Goal: Contribute content

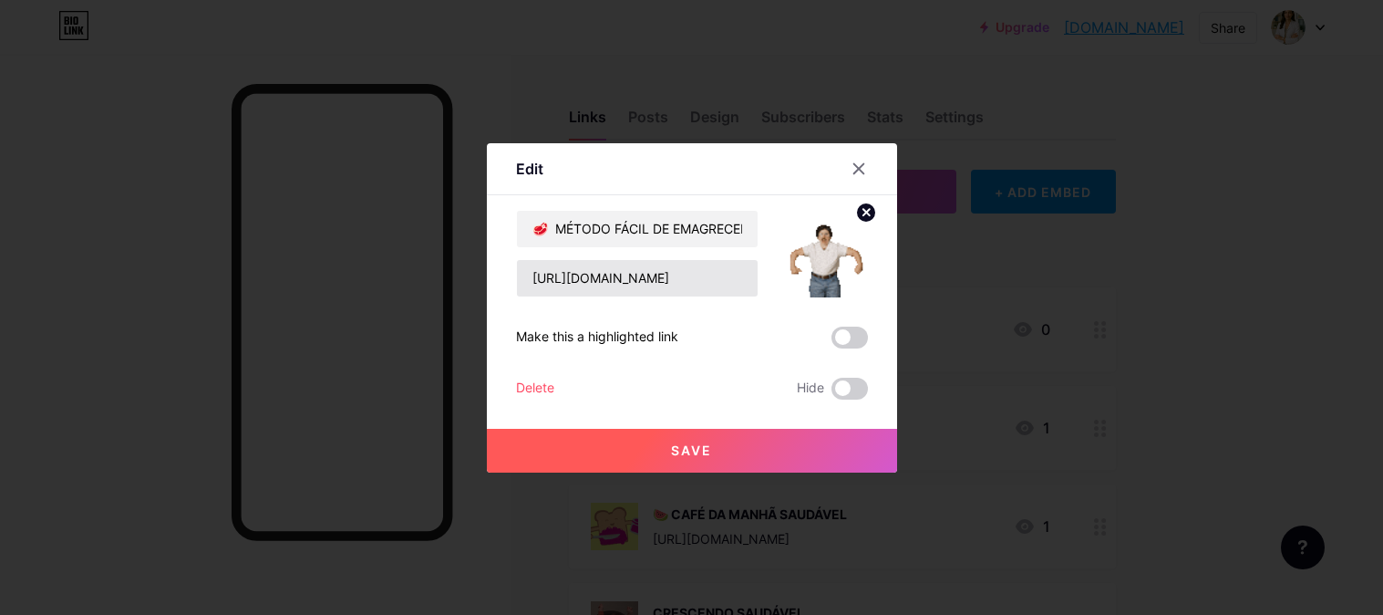
scroll to position [405, 0]
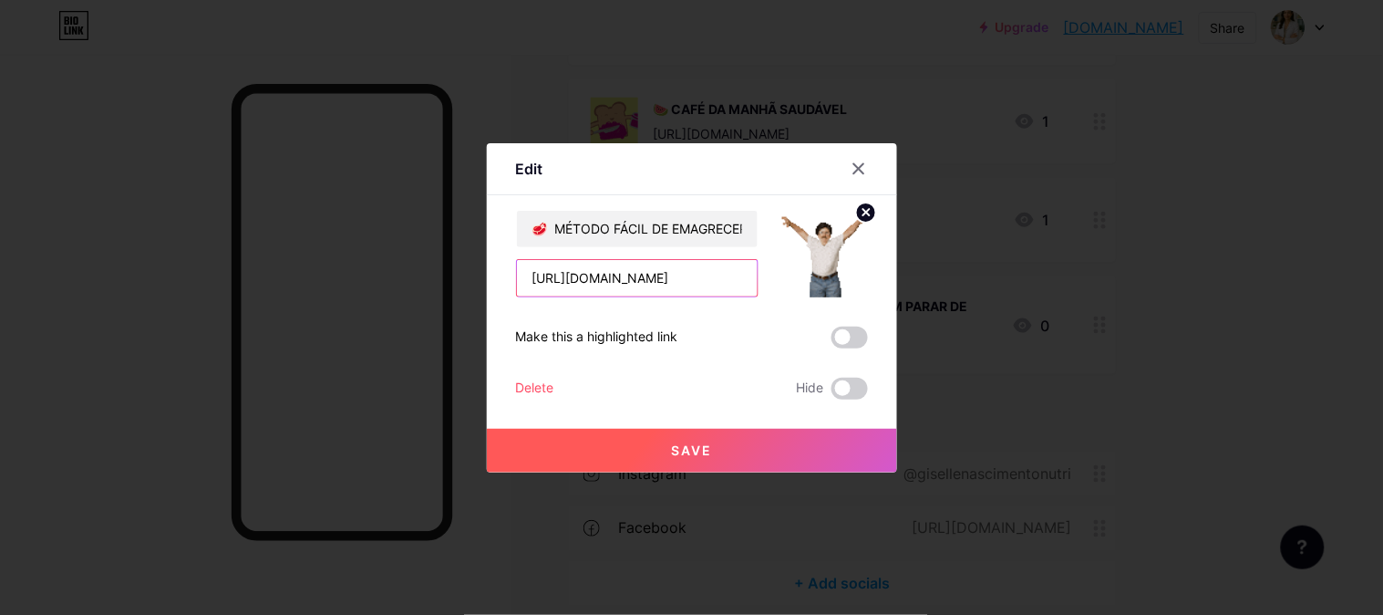
paste input "J101938476C"
type input "[URL][DOMAIN_NAME]"
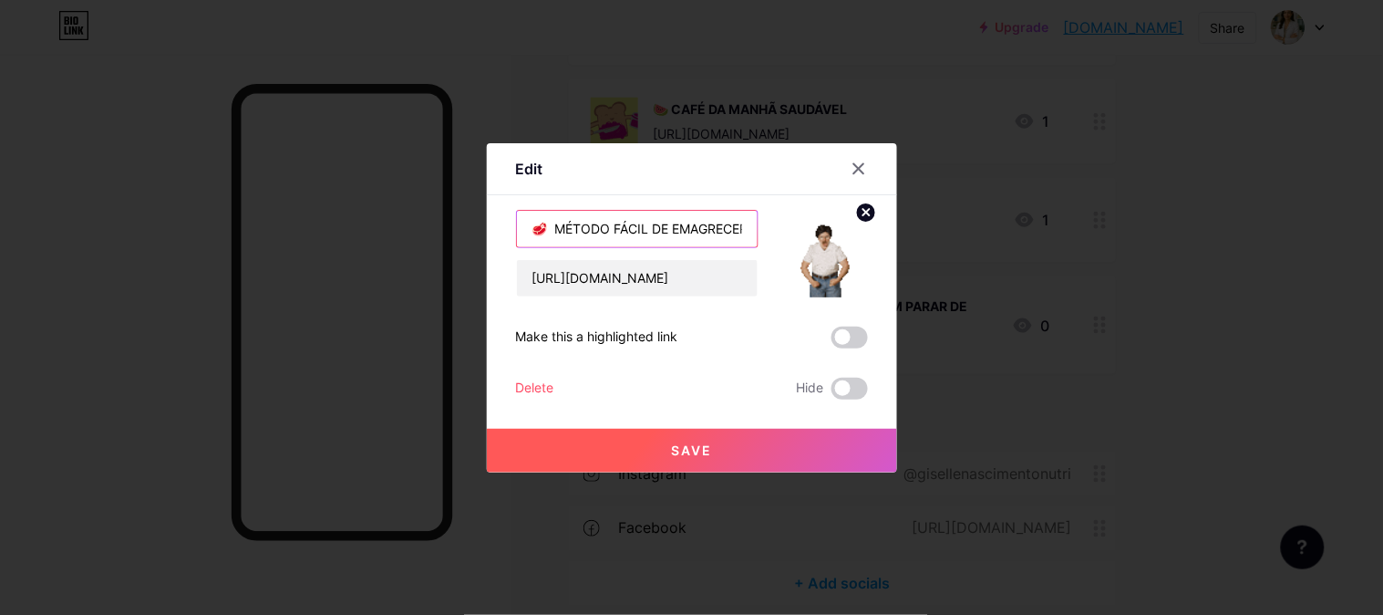
click at [631, 220] on input "🥩 MÉTODO FÁCIL DE EMAGRECER SEM PARAR DE COMER 🍔" at bounding box center [637, 229] width 241 height 36
type input "C"
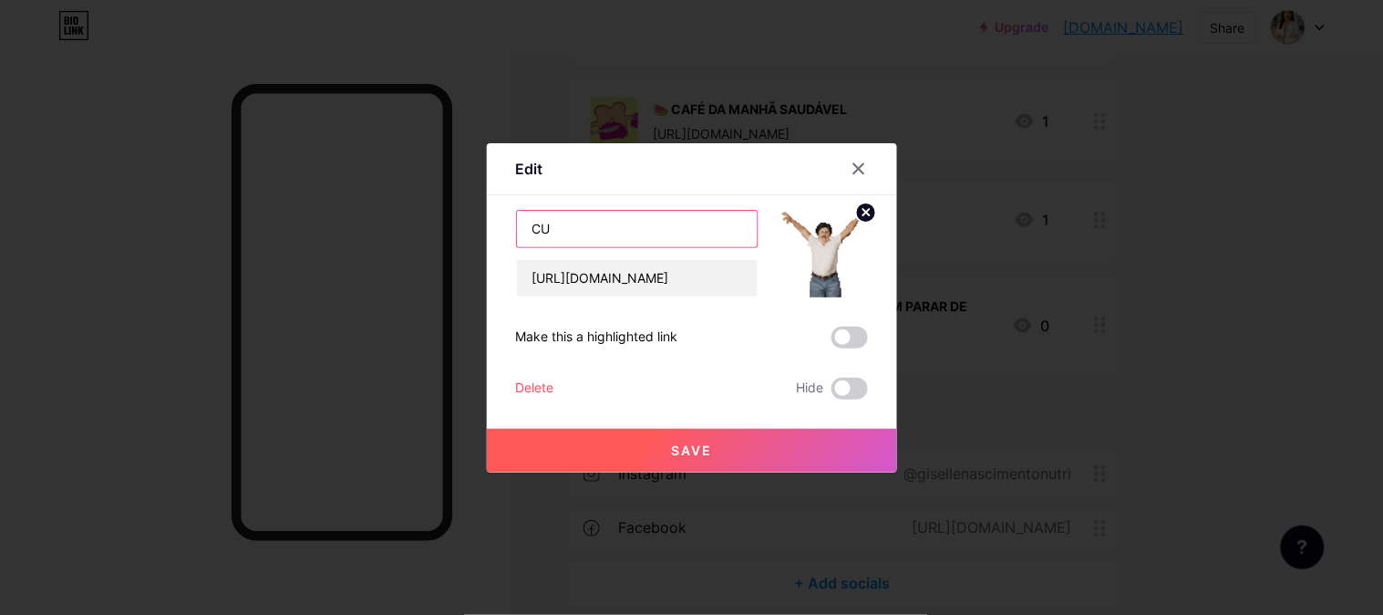
type input "C"
type input "MARMITA FIT | CURSO COMPLETO"
click at [817, 269] on img at bounding box center [824, 254] width 88 height 88
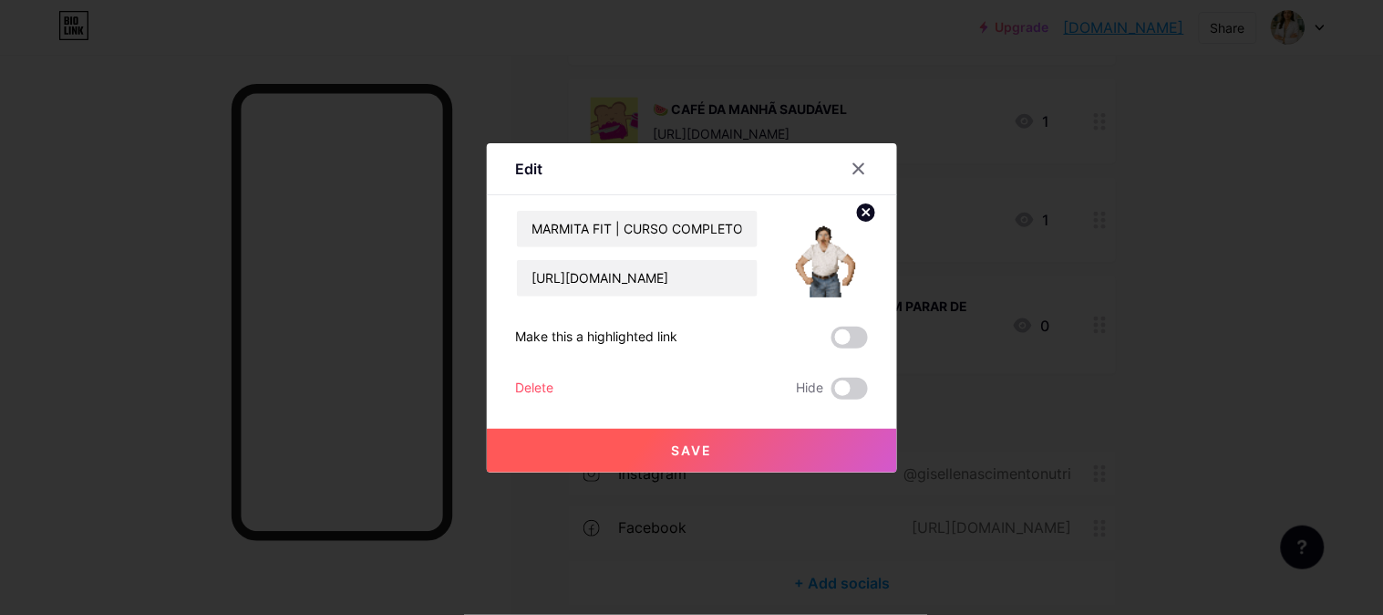
click at [866, 216] on circle at bounding box center [866, 212] width 20 height 20
click at [840, 242] on icon at bounding box center [824, 243] width 36 height 34
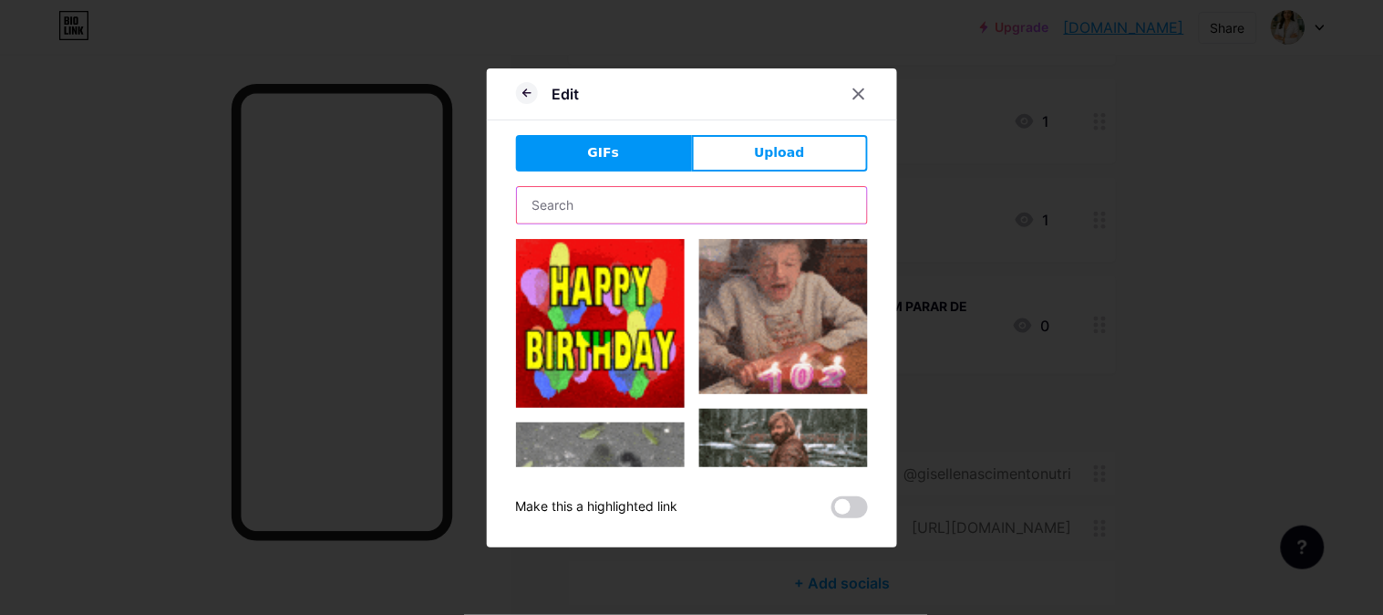
click at [621, 216] on input "text" at bounding box center [692, 205] width 350 height 36
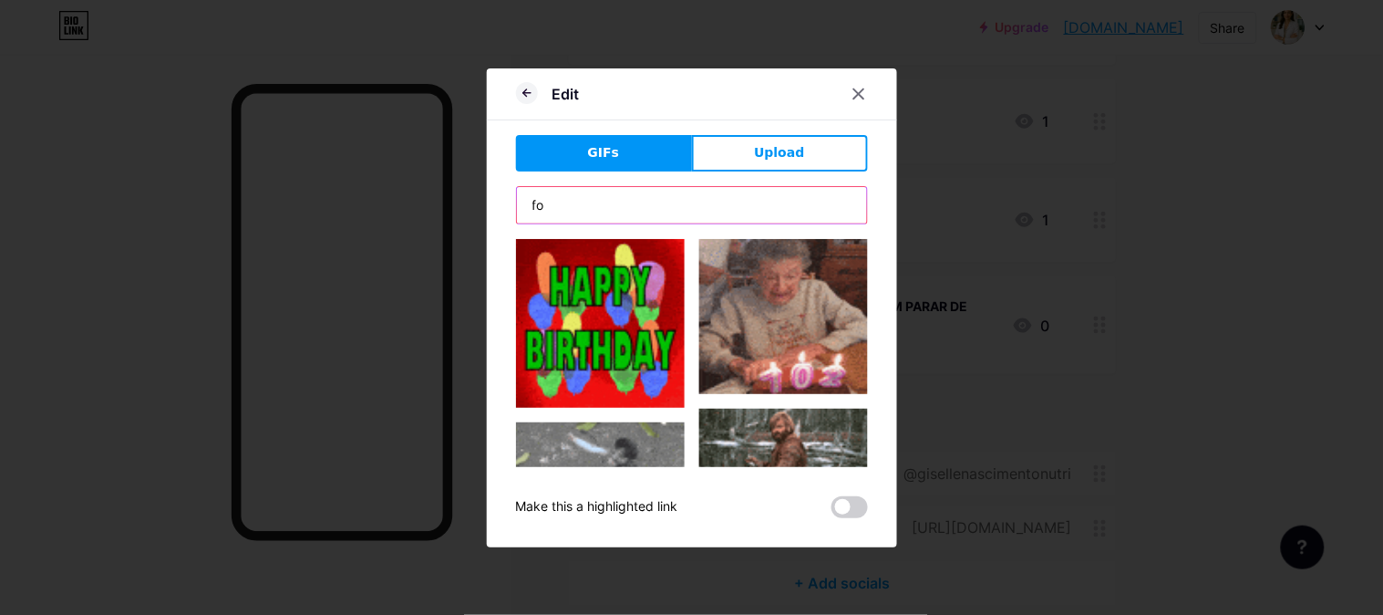
type input "f"
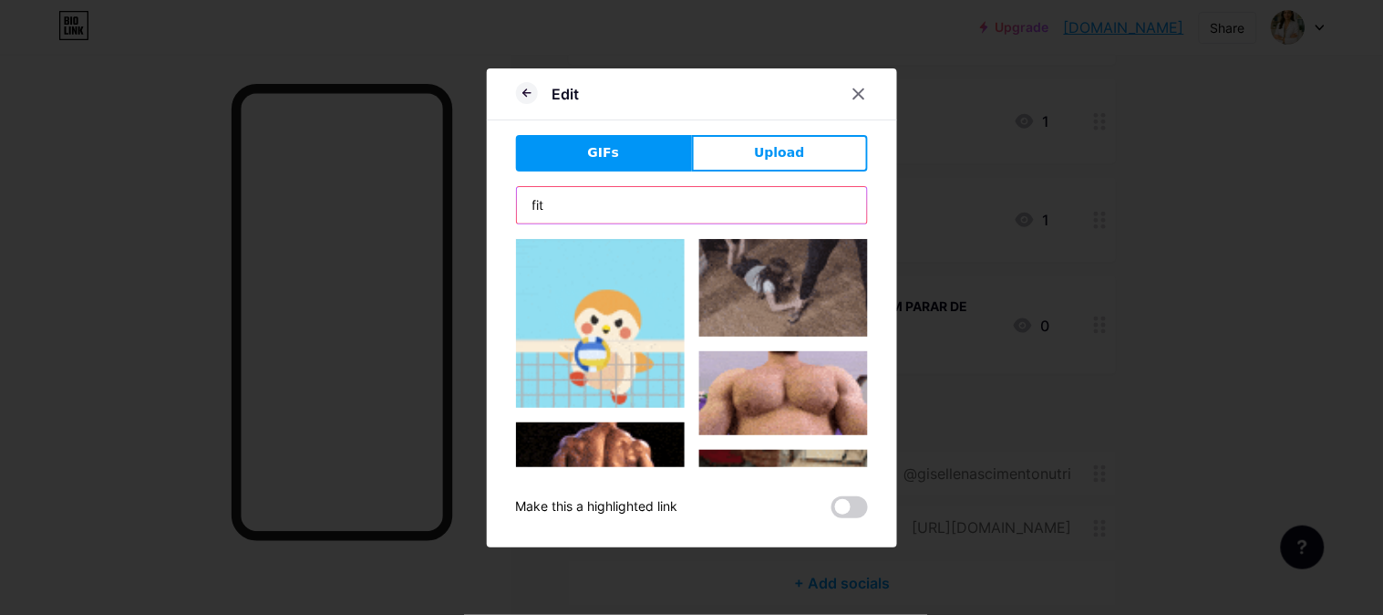
drag, startPoint x: 558, startPoint y: 208, endPoint x: 707, endPoint y: 210, distance: 149.5
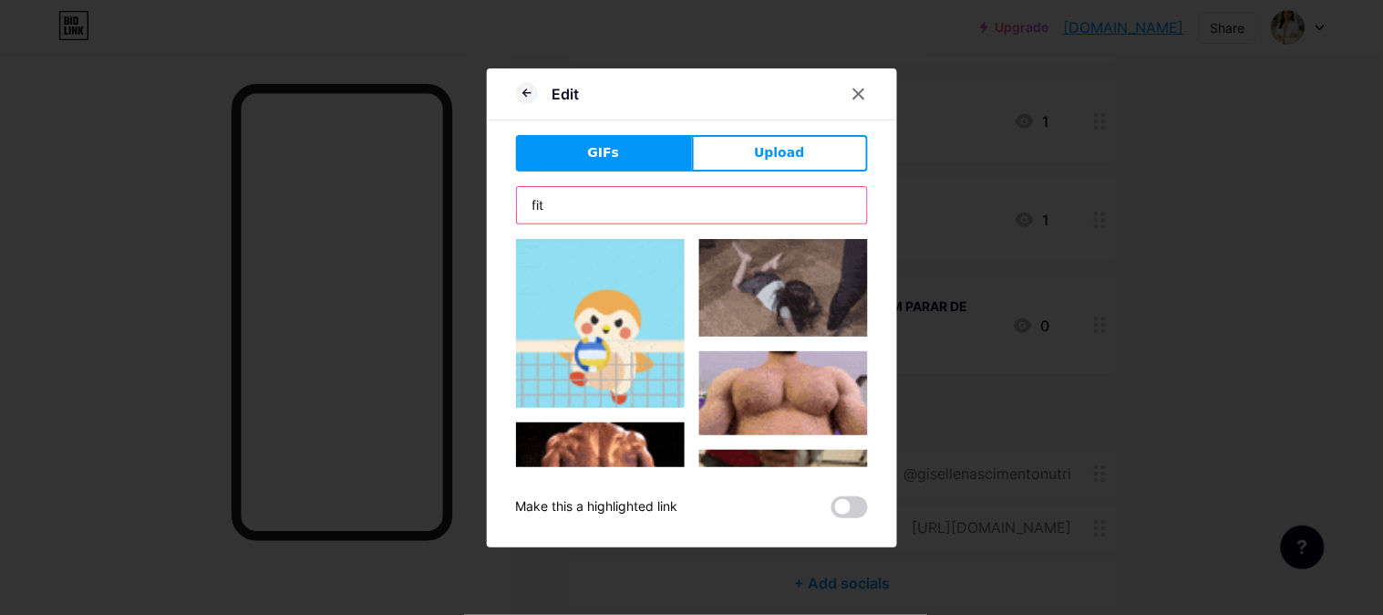
click at [483, 211] on div "Edit GIFs Upload Content YouTube Play YouTube video without leaving your page. …" at bounding box center [691, 307] width 1383 height 615
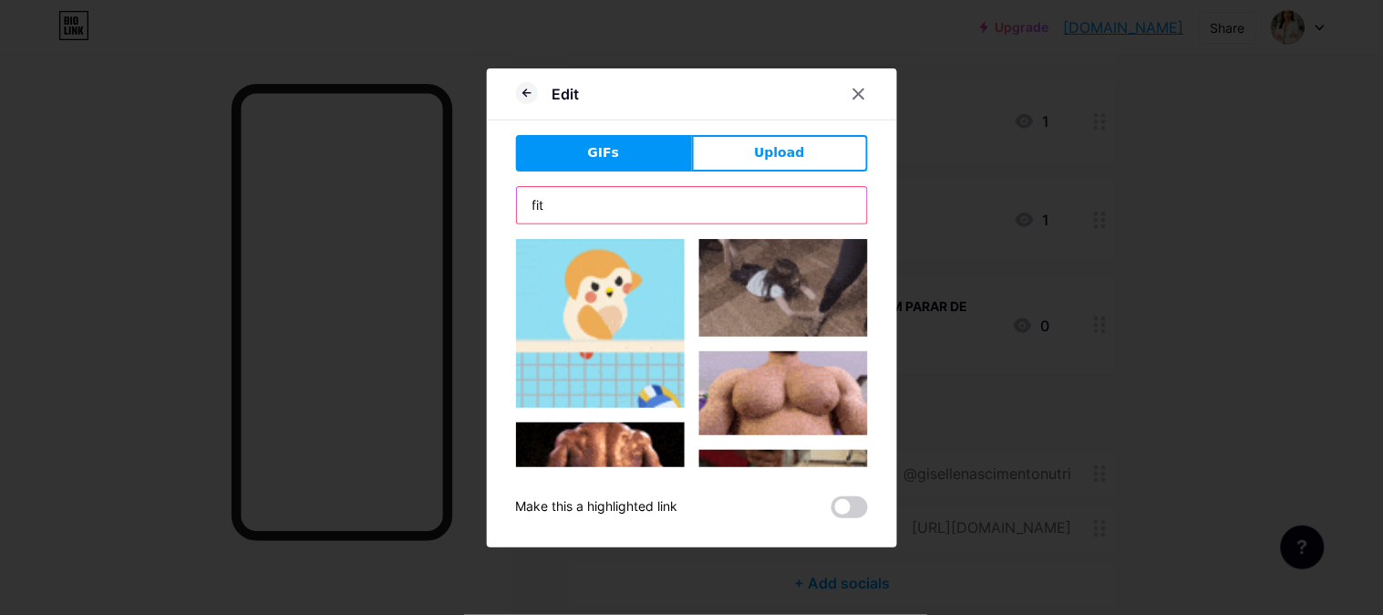
paste input "lunch box"
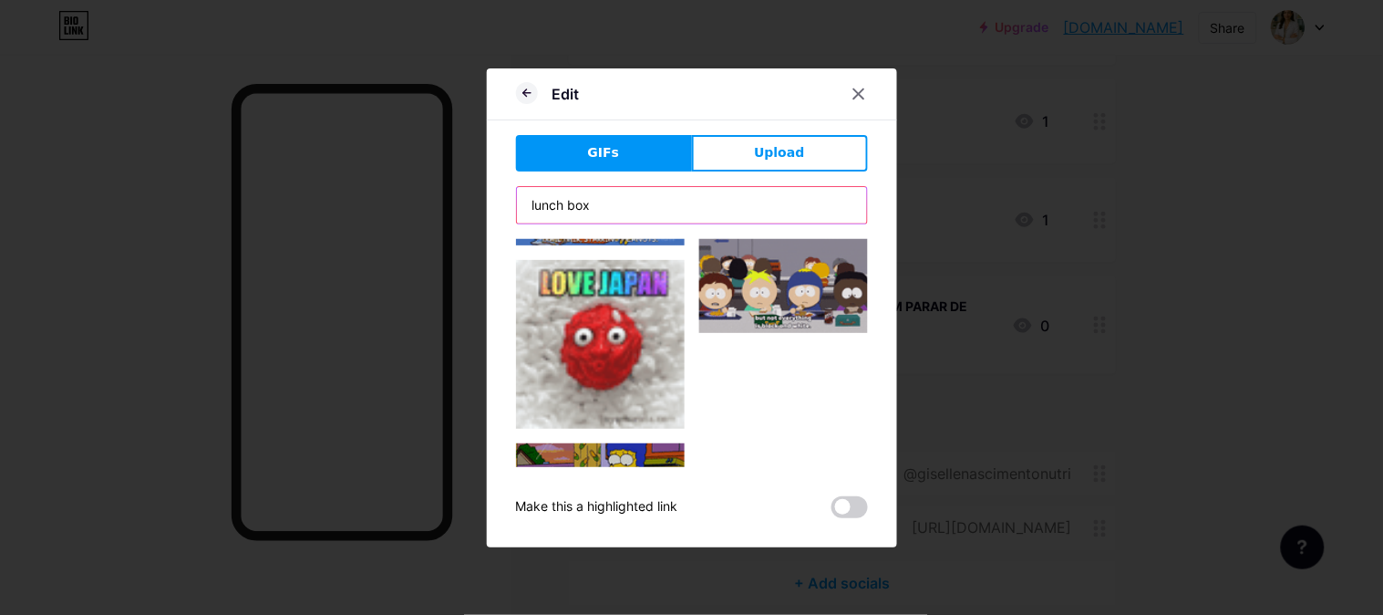
scroll to position [2329, 0]
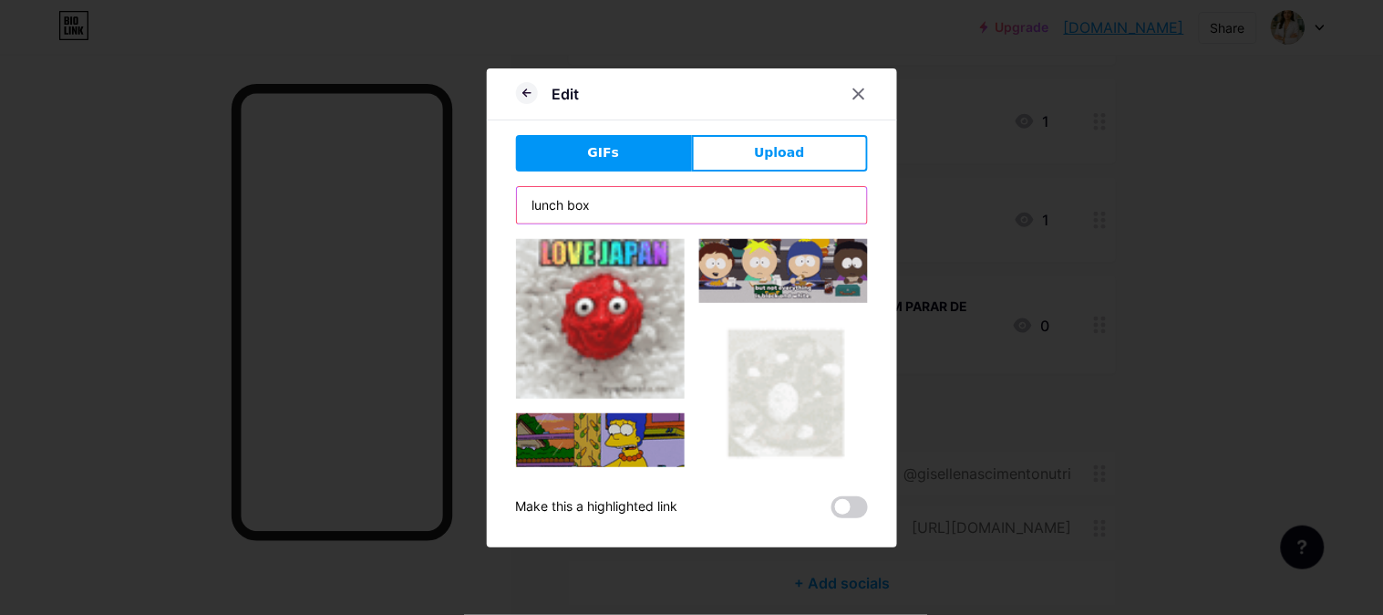
click at [467, 199] on div "Edit GIFs Upload Content YouTube Play YouTube video without leaving your page. …" at bounding box center [691, 307] width 1383 height 615
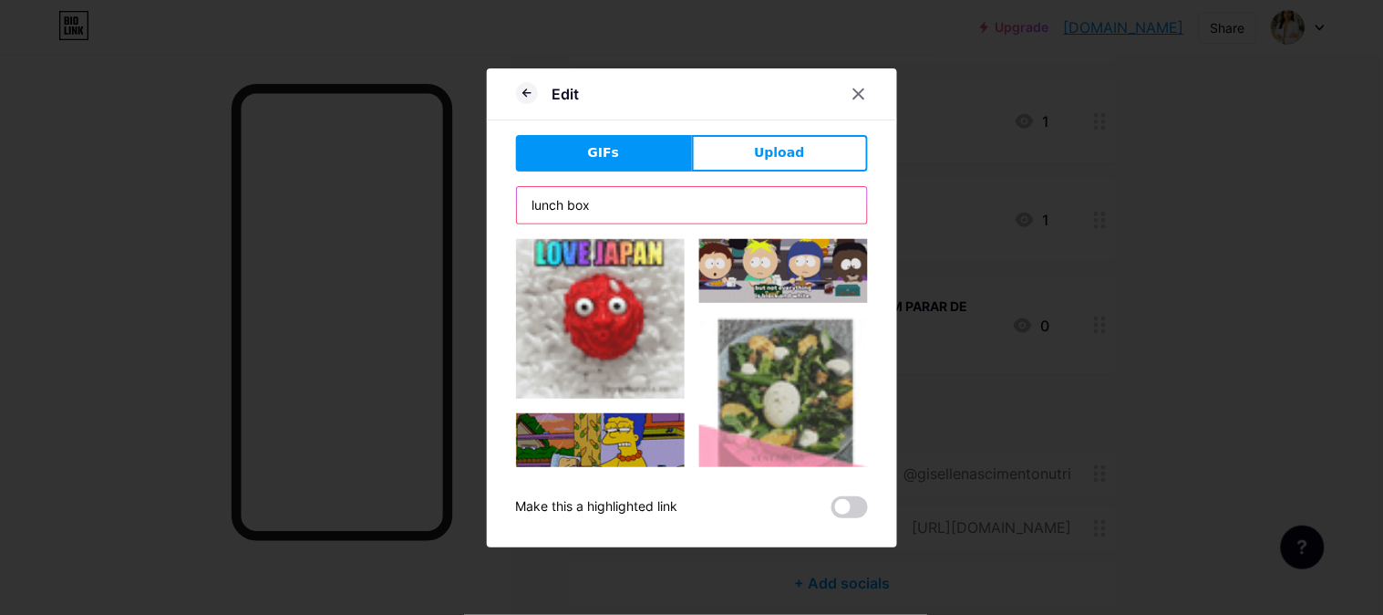
paste input "text"
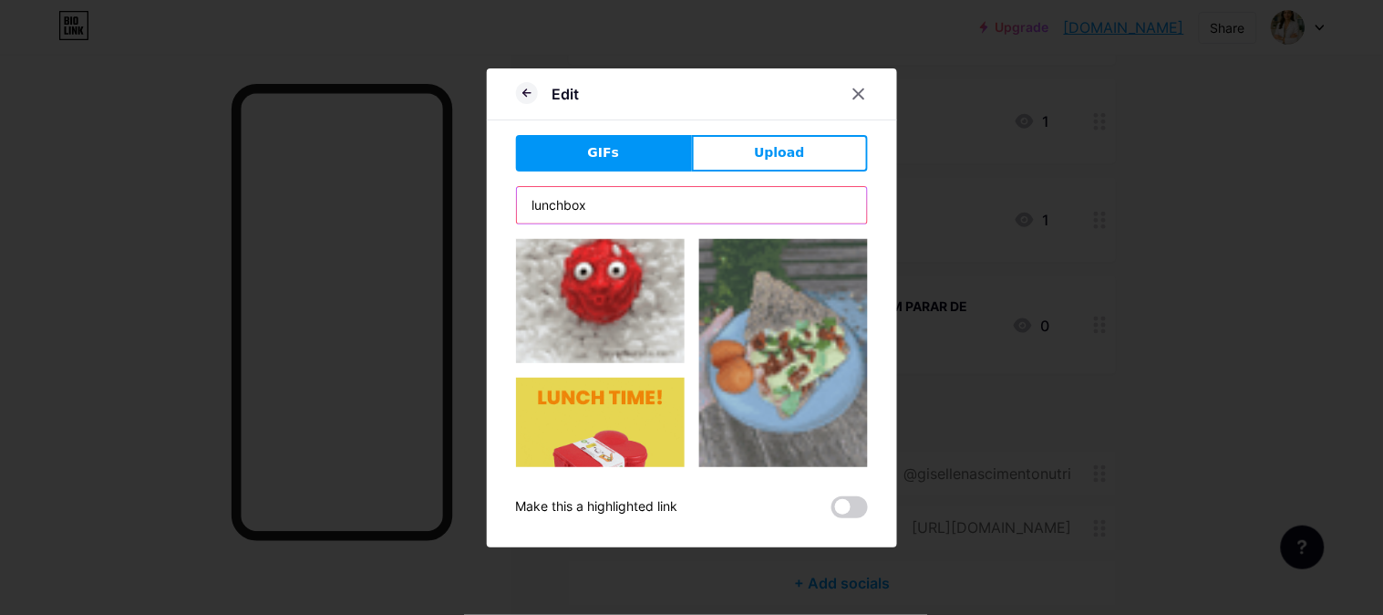
scroll to position [4931, 0]
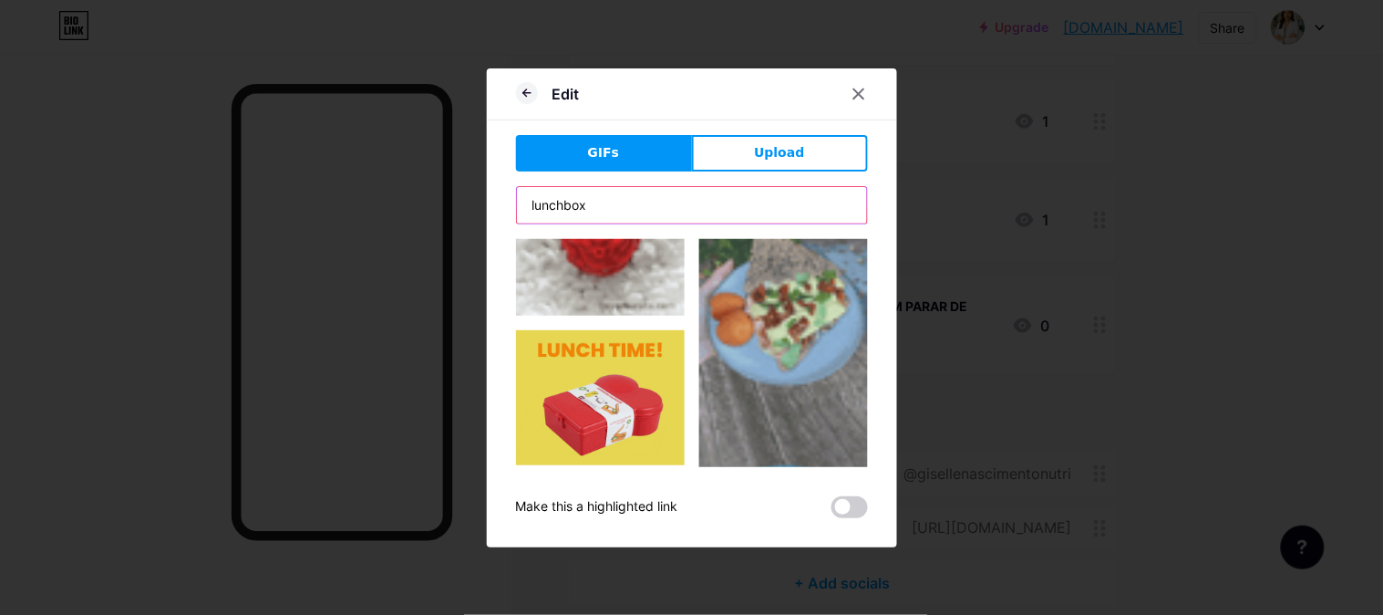
drag, startPoint x: 614, startPoint y: 208, endPoint x: 484, endPoint y: 204, distance: 129.5
click at [477, 207] on div "Edit GIFs Upload Content YouTube Play YouTube video without leaving your page. …" at bounding box center [691, 307] width 1383 height 615
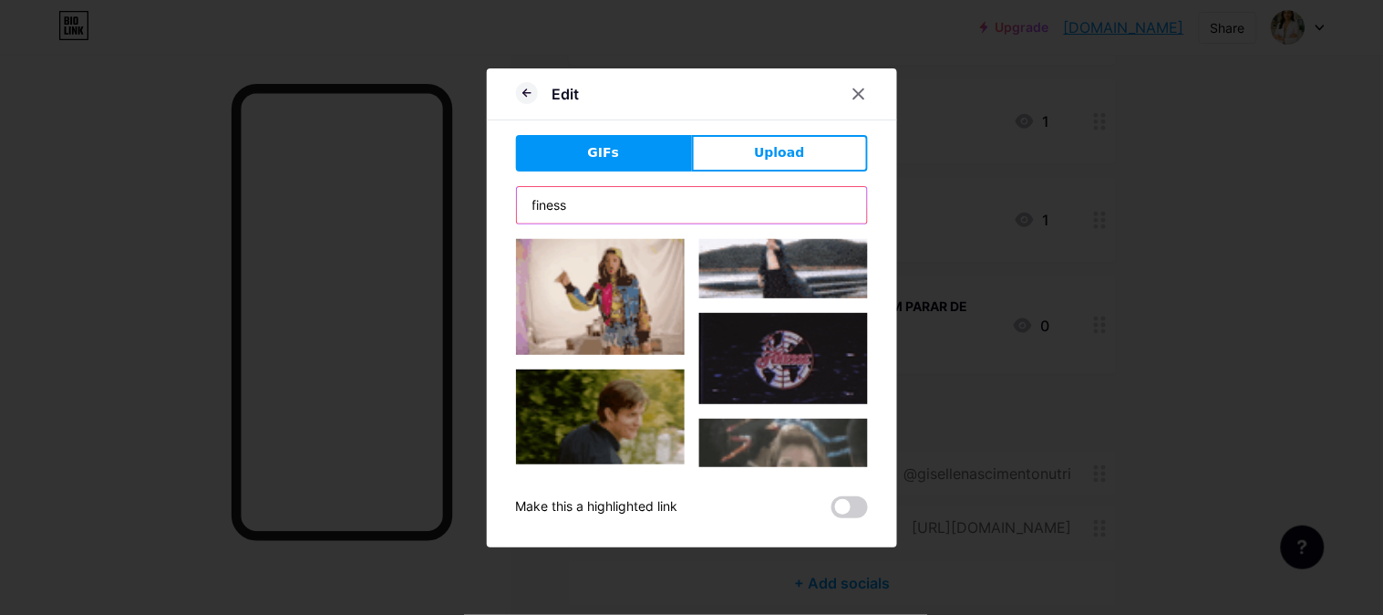
scroll to position [0, 0]
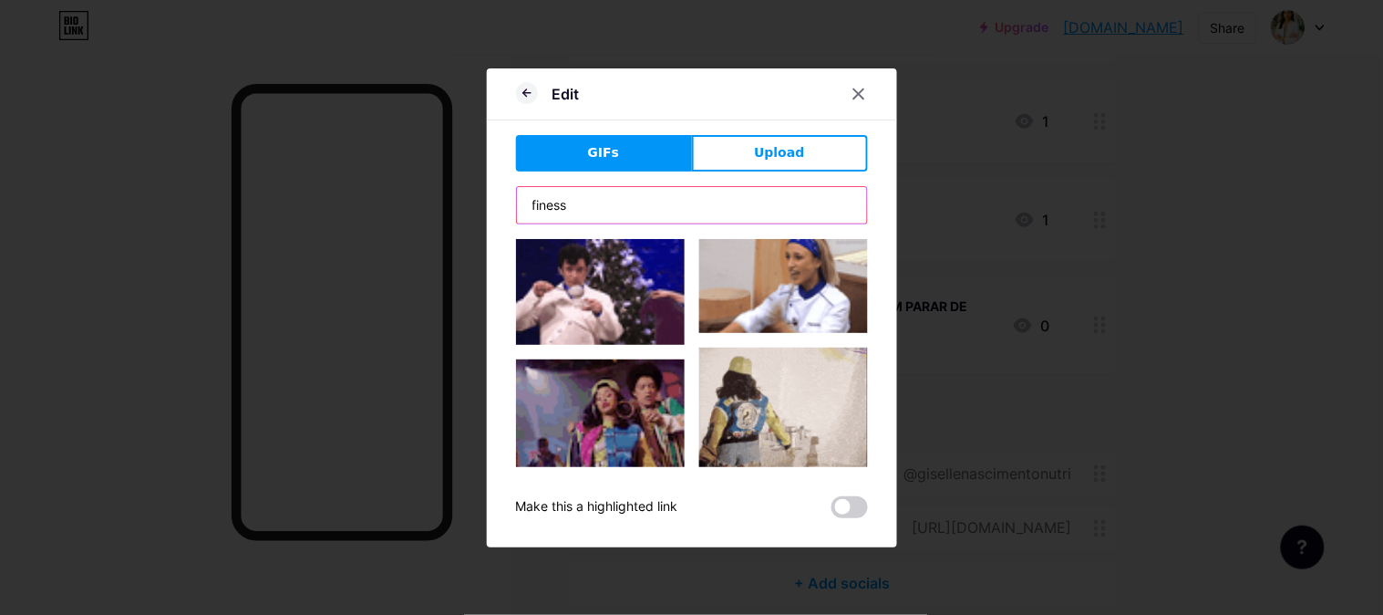
drag, startPoint x: 545, startPoint y: 201, endPoint x: 581, endPoint y: 188, distance: 38.1
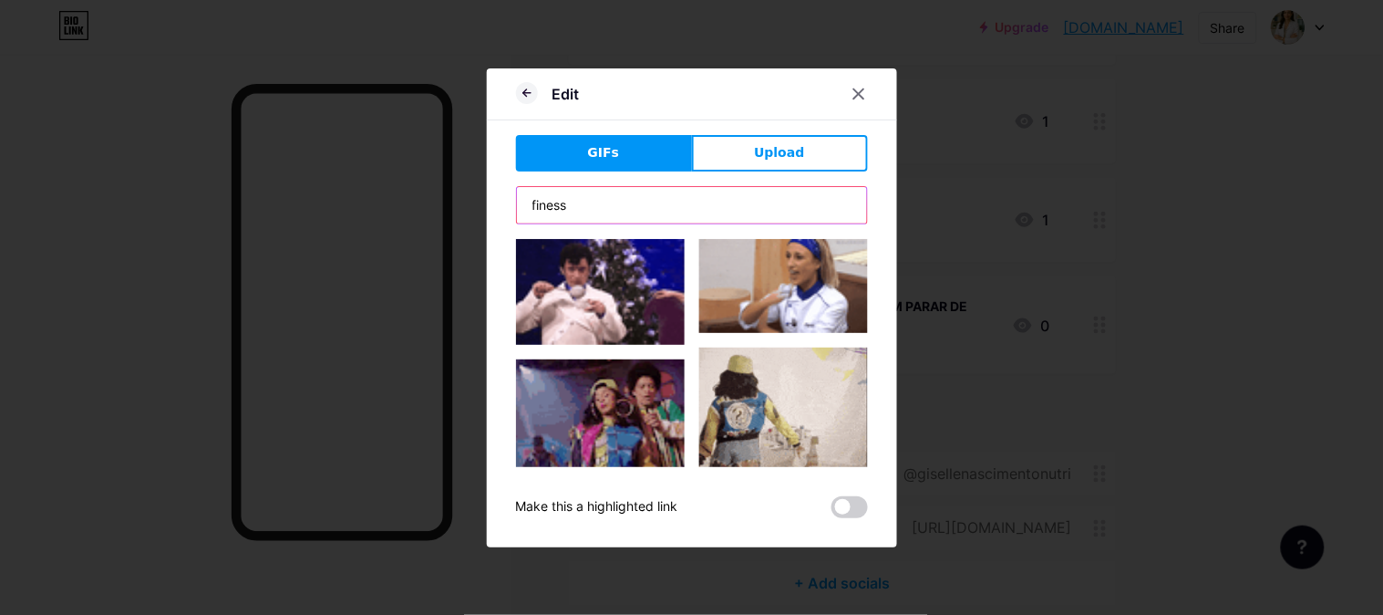
click at [470, 195] on div "Edit GIFs Upload Content YouTube Play YouTube video without leaving your page. …" at bounding box center [691, 307] width 1383 height 615
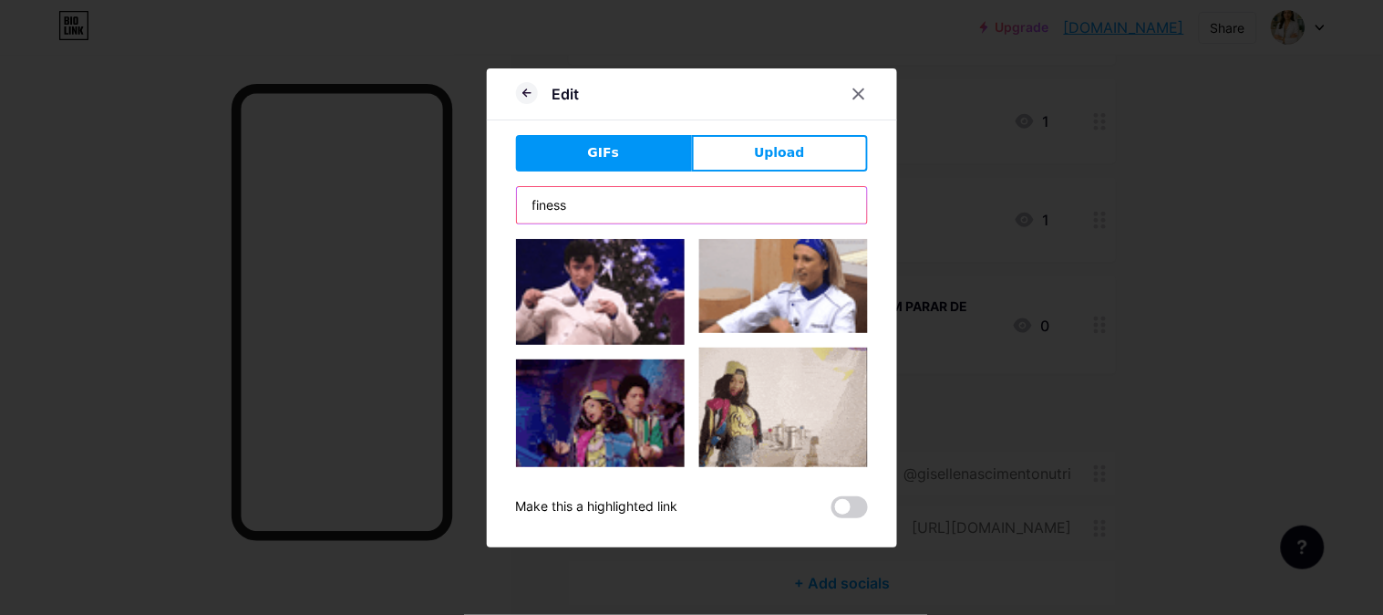
paste input "homemade"
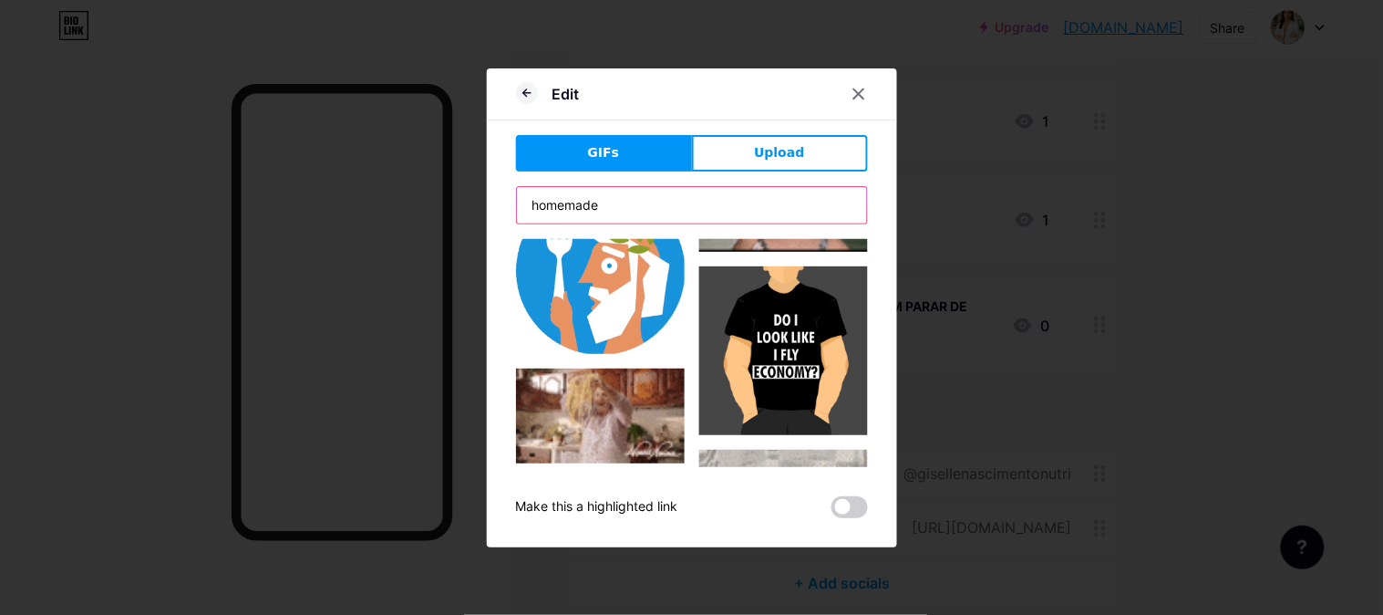
scroll to position [708, 0]
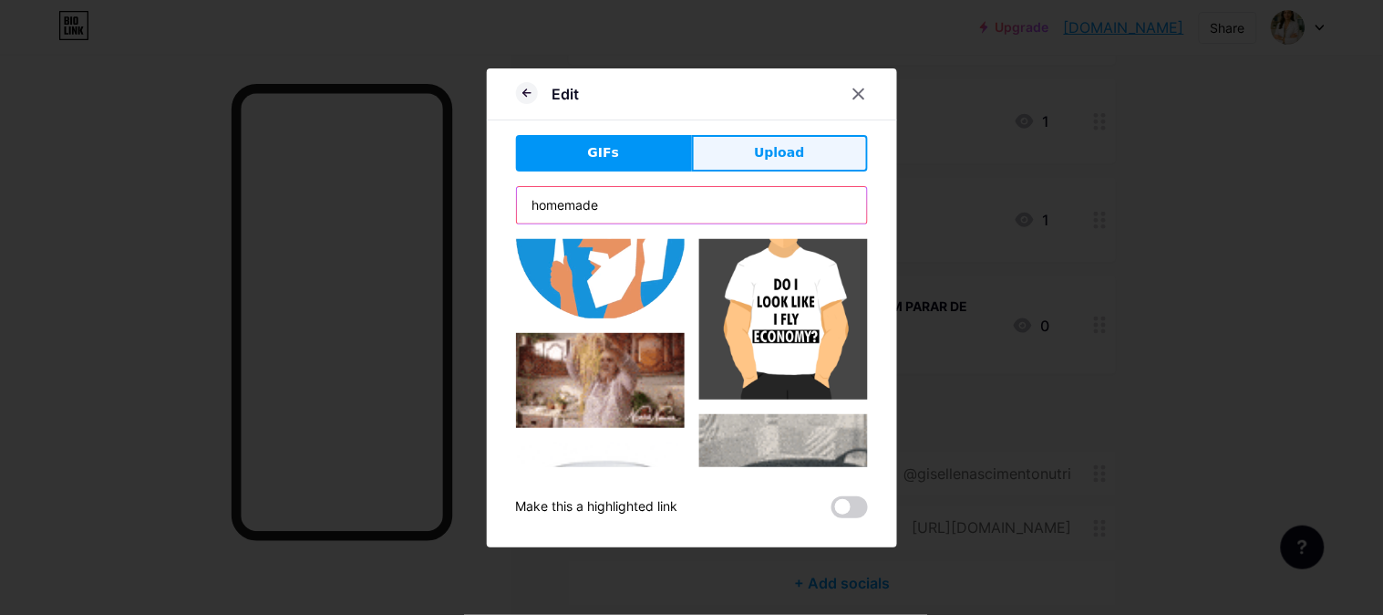
drag, startPoint x: 545, startPoint y: 201, endPoint x: 741, endPoint y: 168, distance: 198.7
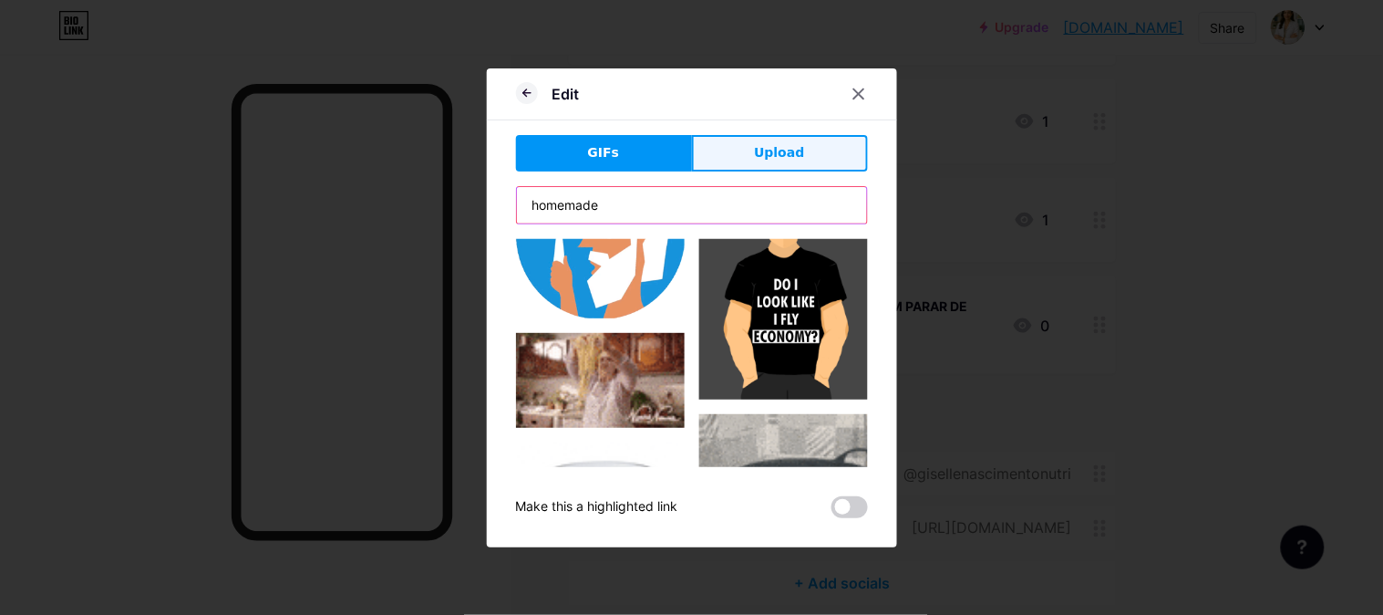
click at [512, 201] on div "Edit GIFs Upload Content YouTube Play YouTube video without leaving your page. …" at bounding box center [692, 307] width 410 height 479
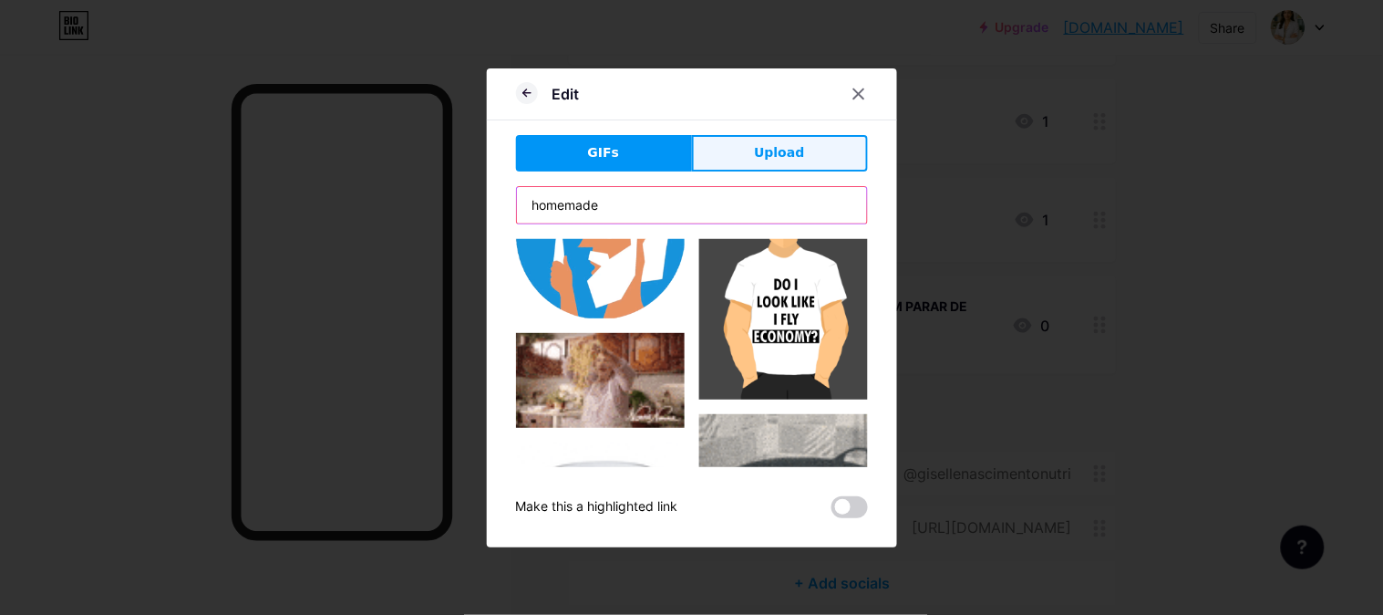
paste input "food"
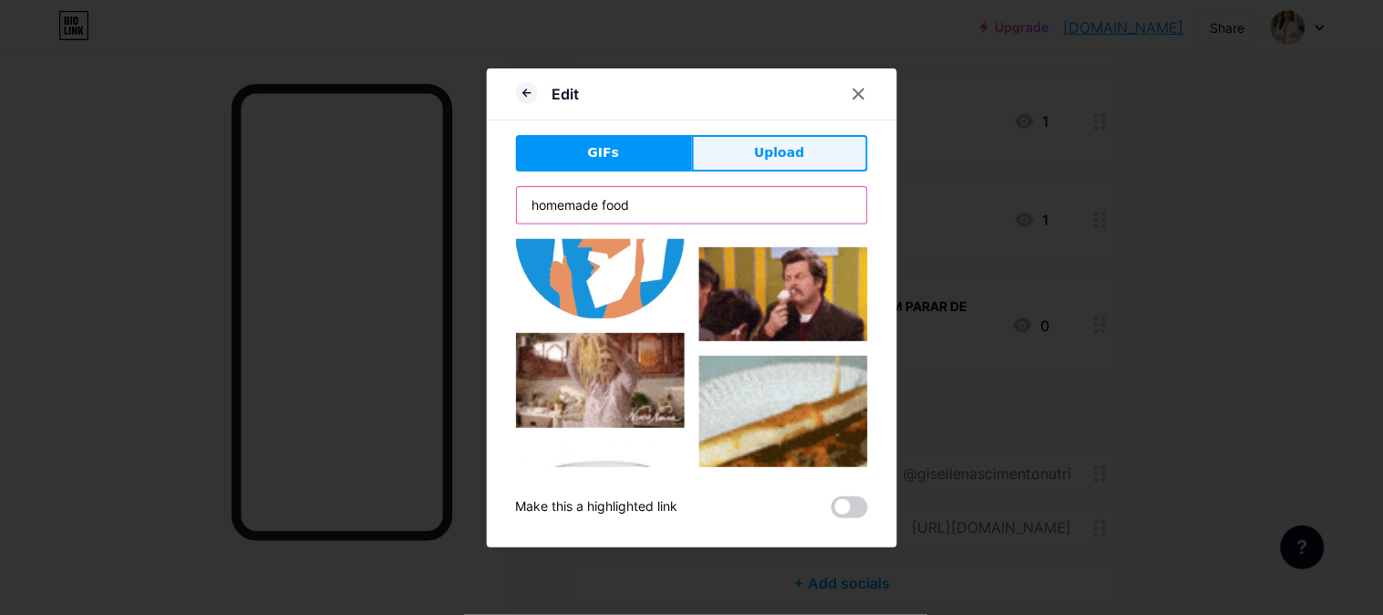
type input "homemade food"
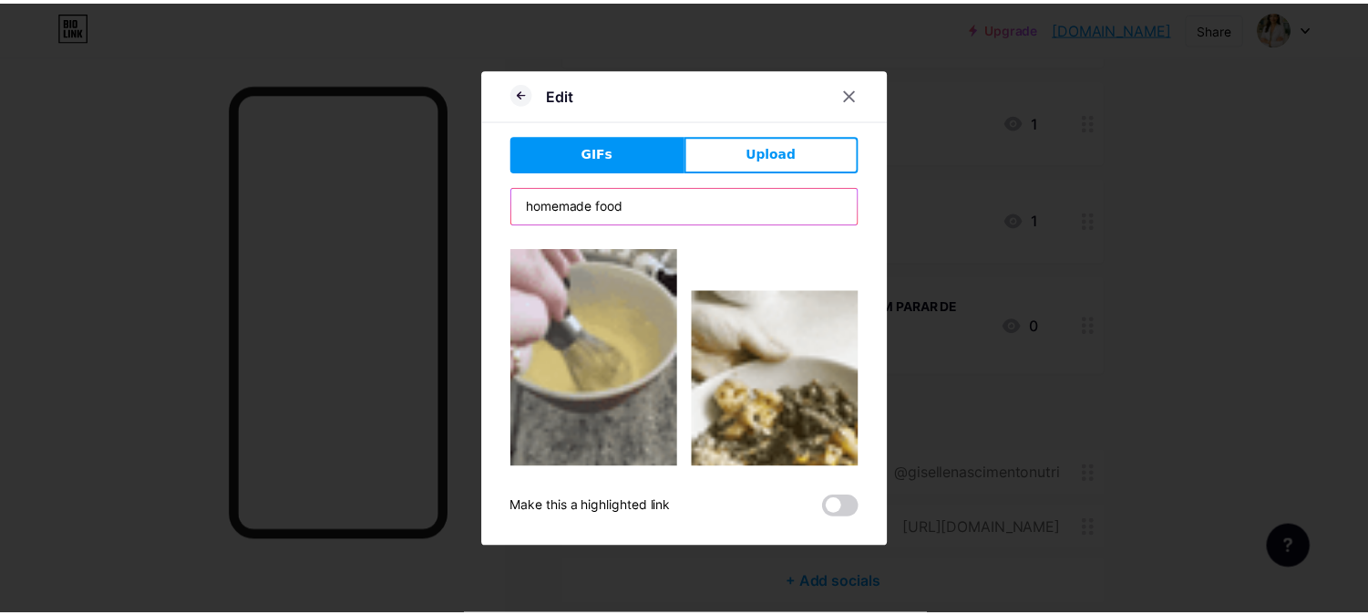
scroll to position [810, 0]
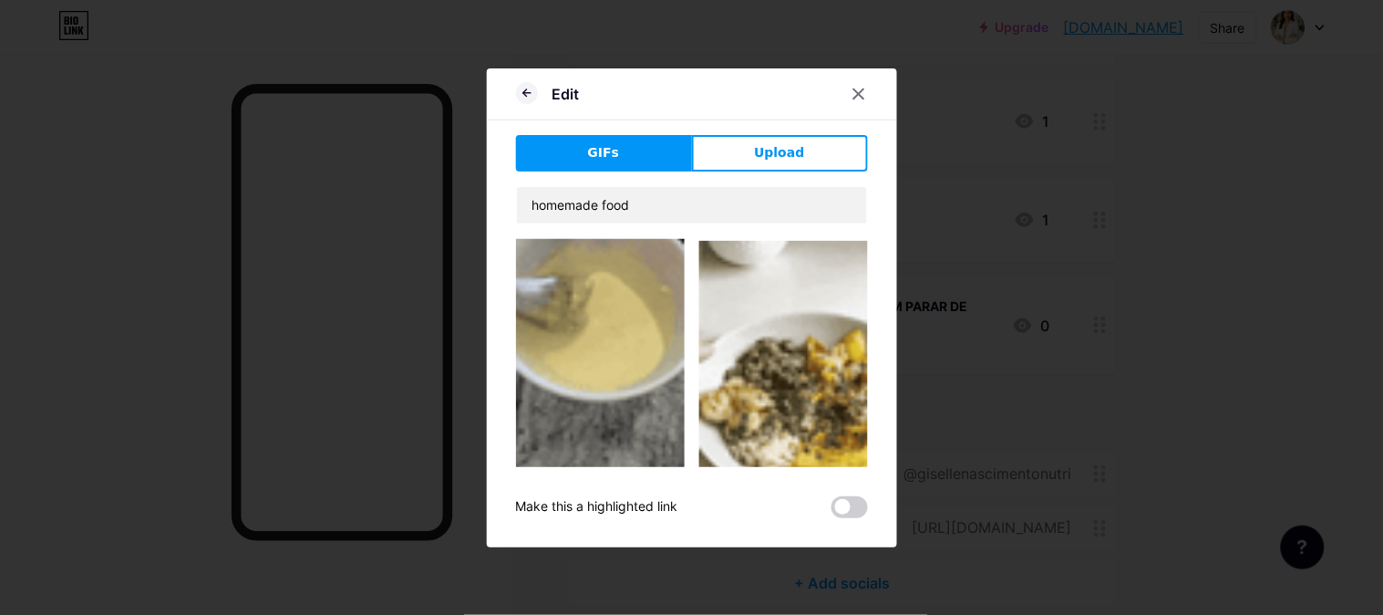
click at [608, 316] on img at bounding box center [600, 350] width 169 height 303
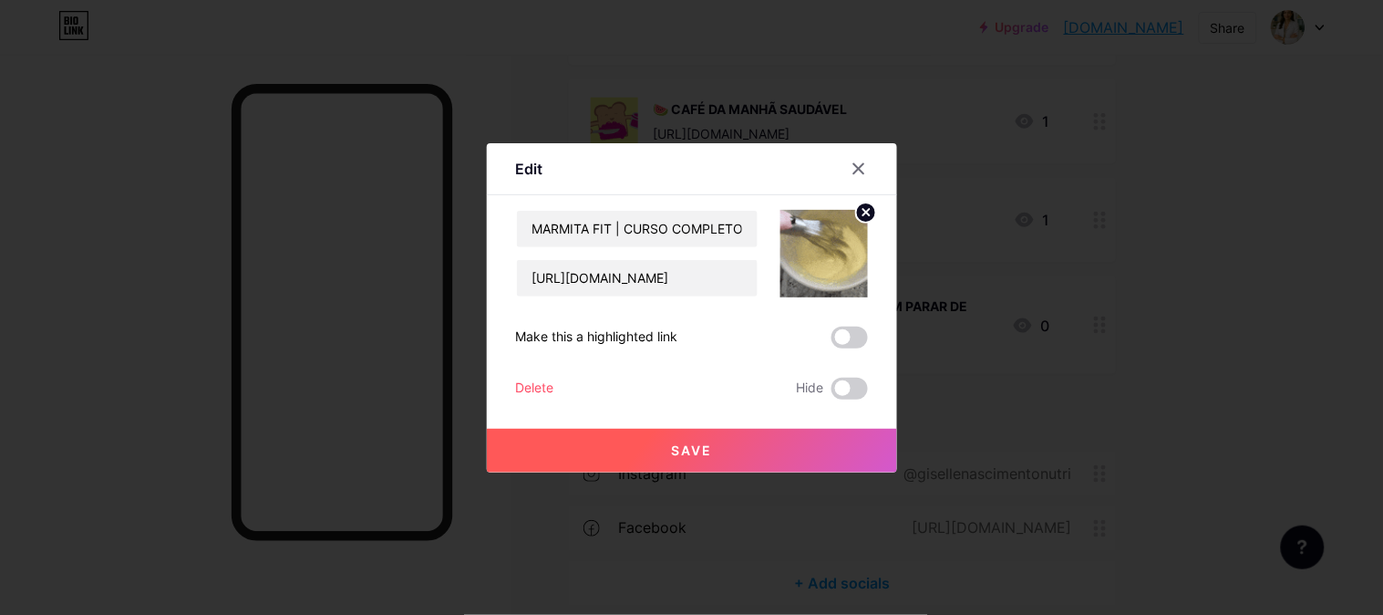
click at [680, 444] on span "Save" at bounding box center [691, 449] width 41 height 15
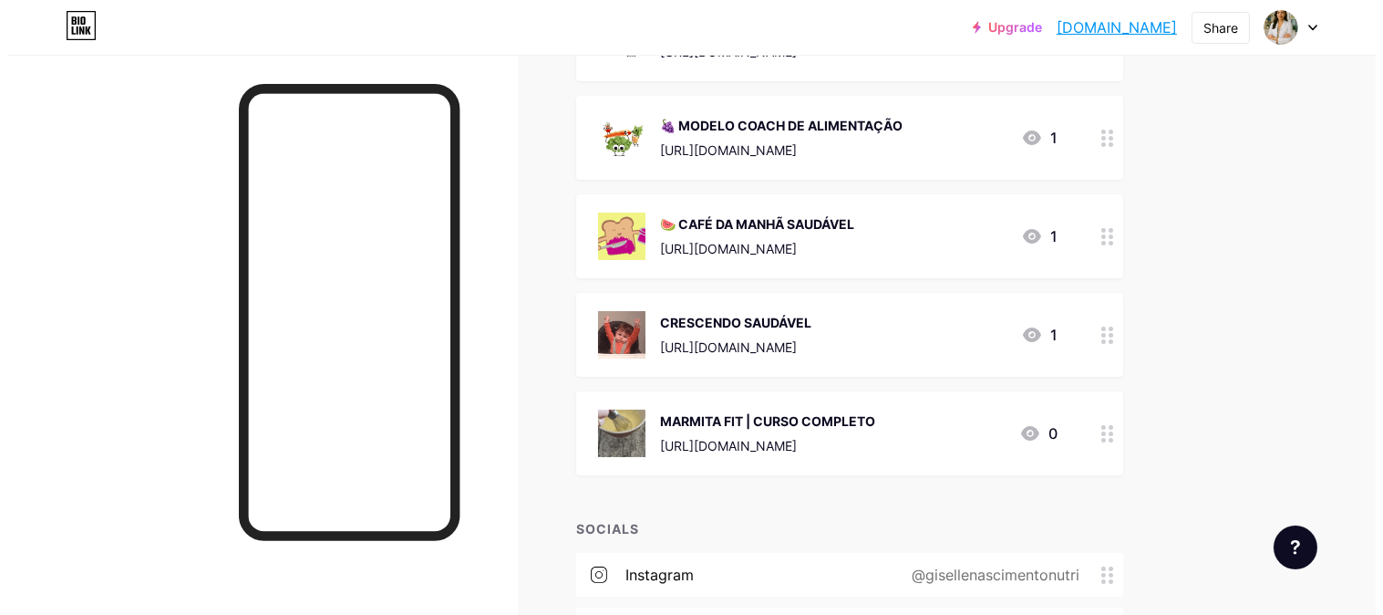
scroll to position [0, 0]
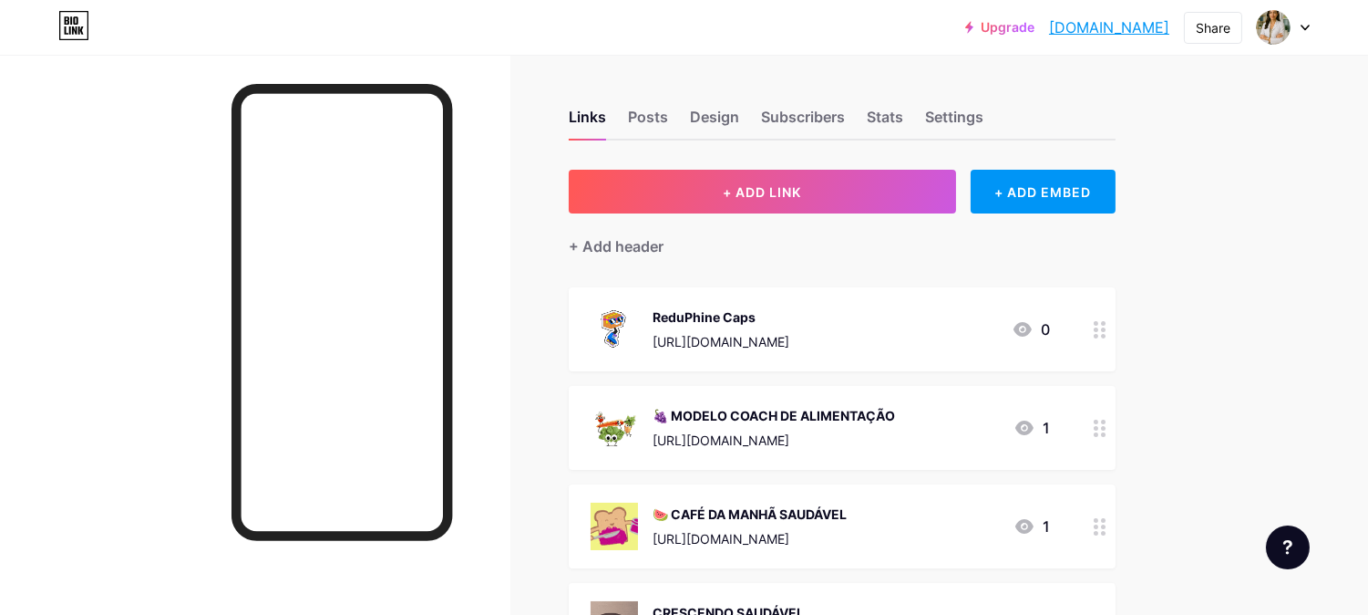
click at [769, 305] on div "ReduPhine Caps [URL][DOMAIN_NAME]" at bounding box center [721, 328] width 137 height 47
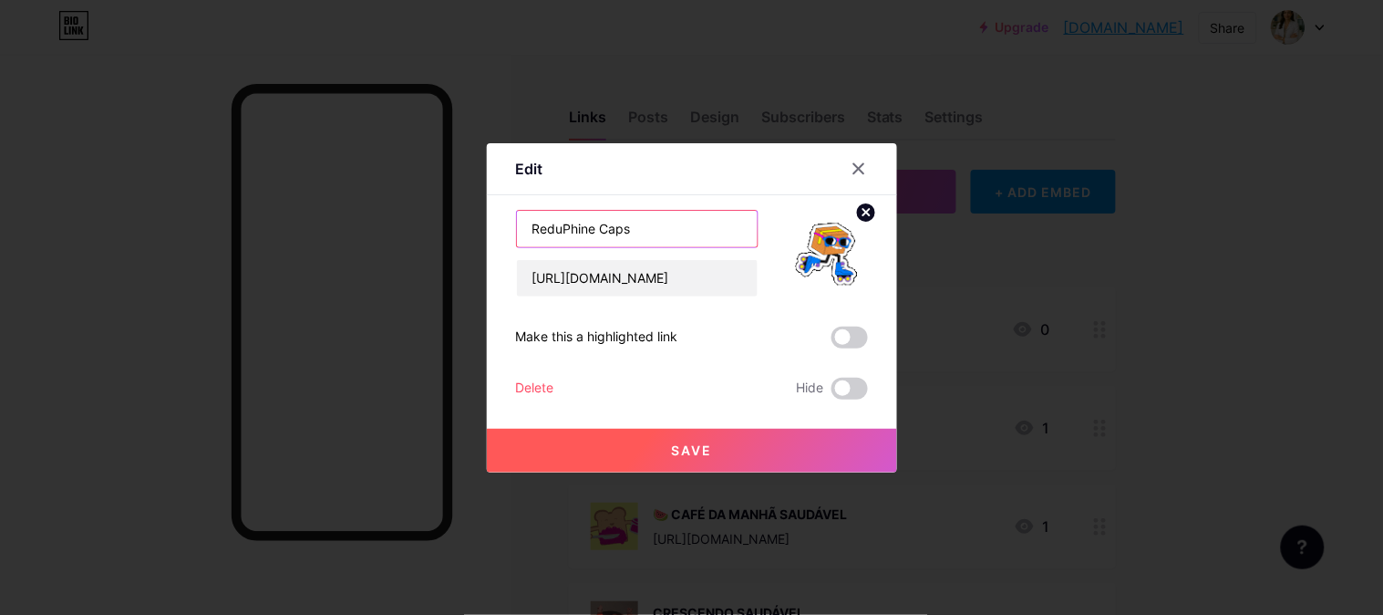
drag, startPoint x: 661, startPoint y: 228, endPoint x: 786, endPoint y: 93, distance: 183.9
click at [467, 226] on div "Edit Content YouTube Play YouTube video without leaving your page. ADD Vimeo Pl…" at bounding box center [691, 307] width 1383 height 615
type input "R"
click at [675, 276] on input "[URL][DOMAIN_NAME]" at bounding box center [637, 278] width 241 height 36
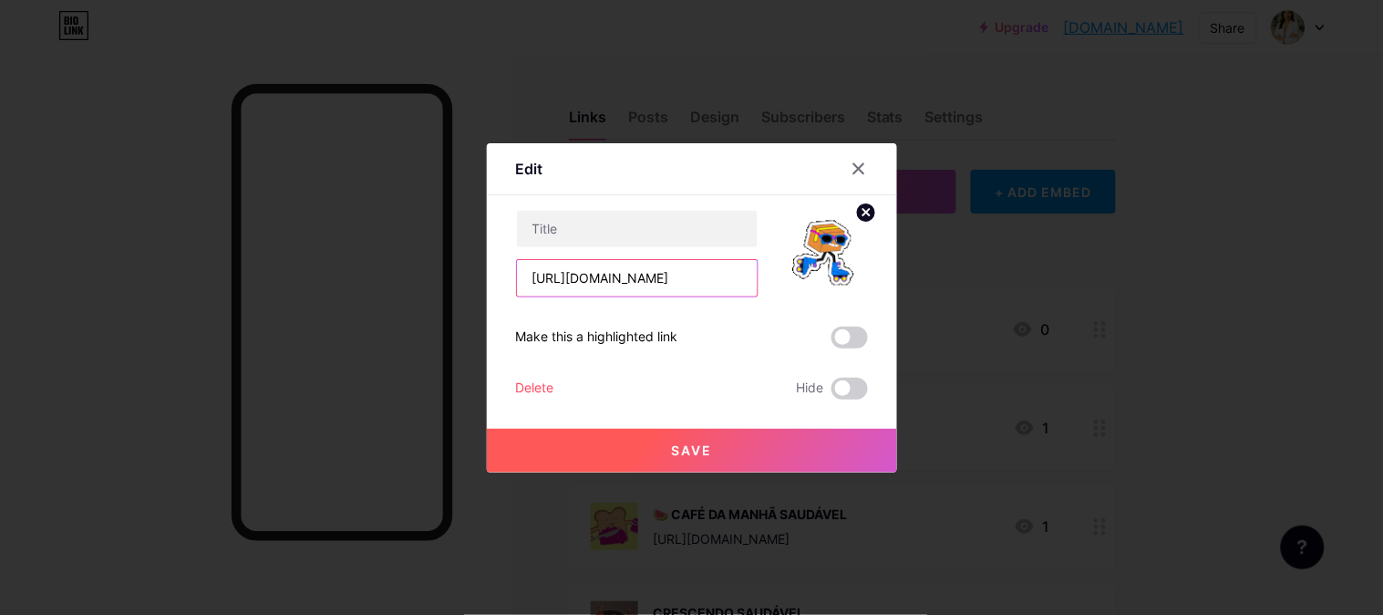
click at [675, 276] on input "[URL][DOMAIN_NAME]" at bounding box center [637, 278] width 241 height 36
paste input "[DOMAIN_NAME][URL]"
type input "[URL][DOMAIN_NAME]"
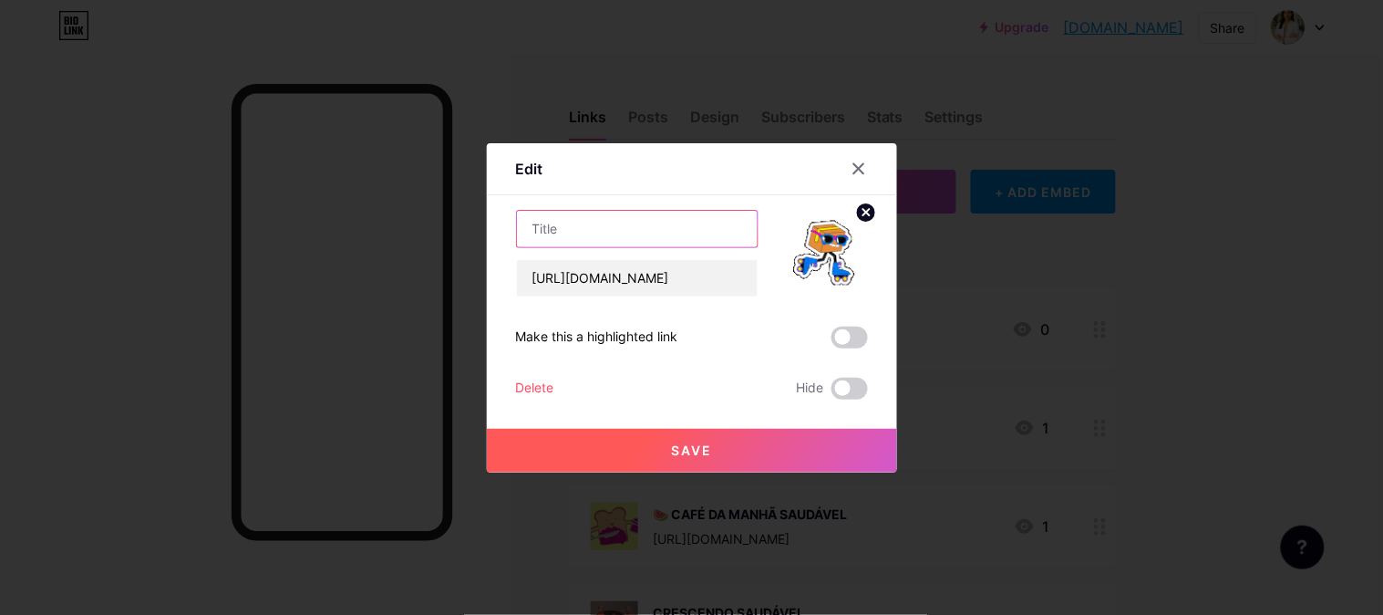
click at [625, 220] on input "text" at bounding box center [637, 229] width 241 height 36
click at [597, 222] on input "text" at bounding box center [637, 229] width 241 height 36
type input "EMAGREÇA COM QUALIDADE DE VIDA"
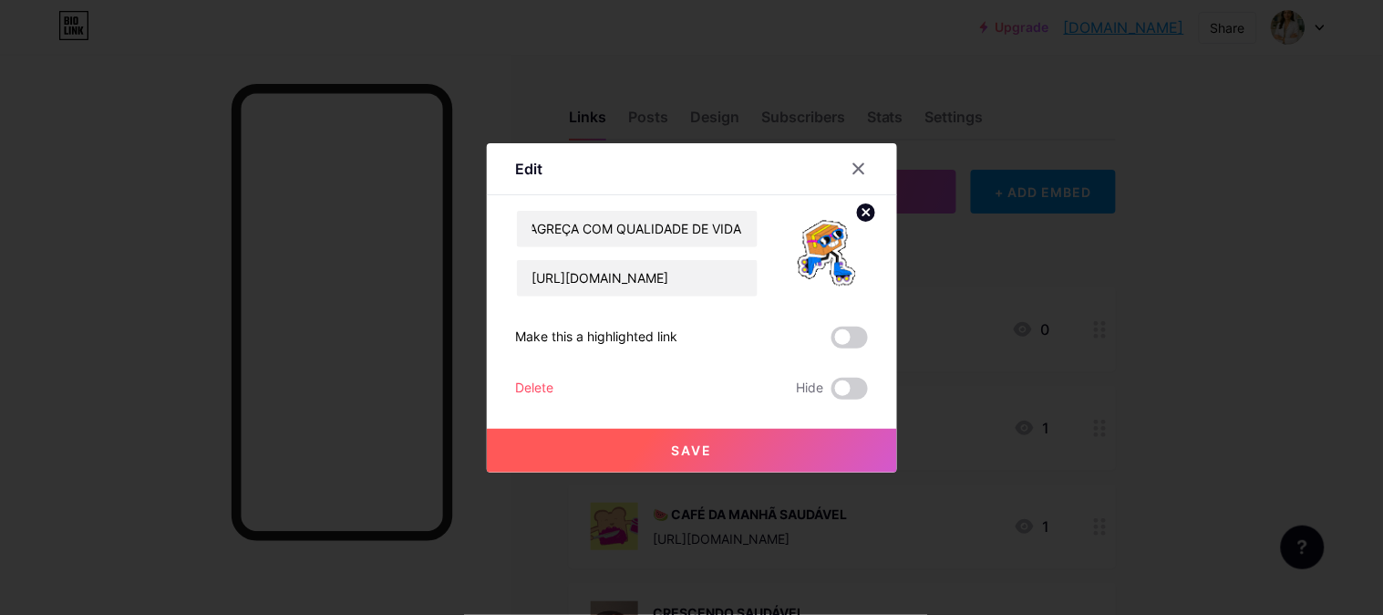
click at [845, 339] on span at bounding box center [849, 337] width 36 height 22
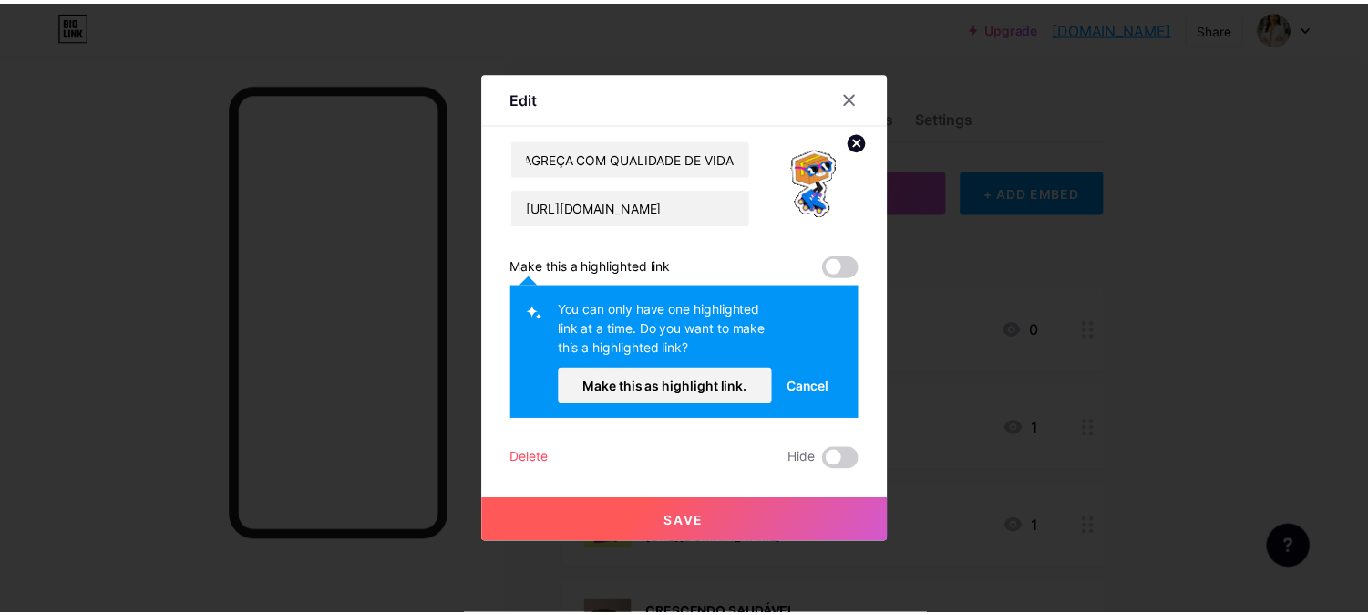
scroll to position [0, 0]
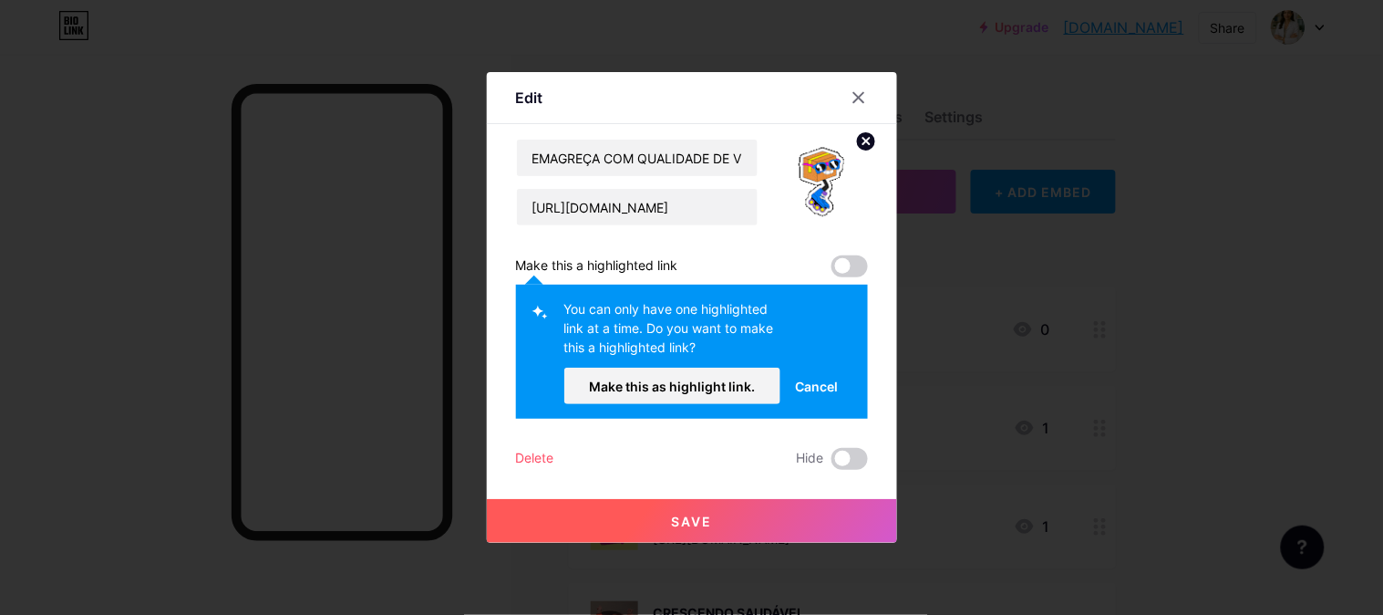
click at [707, 511] on button "Save" at bounding box center [692, 521] width 410 height 44
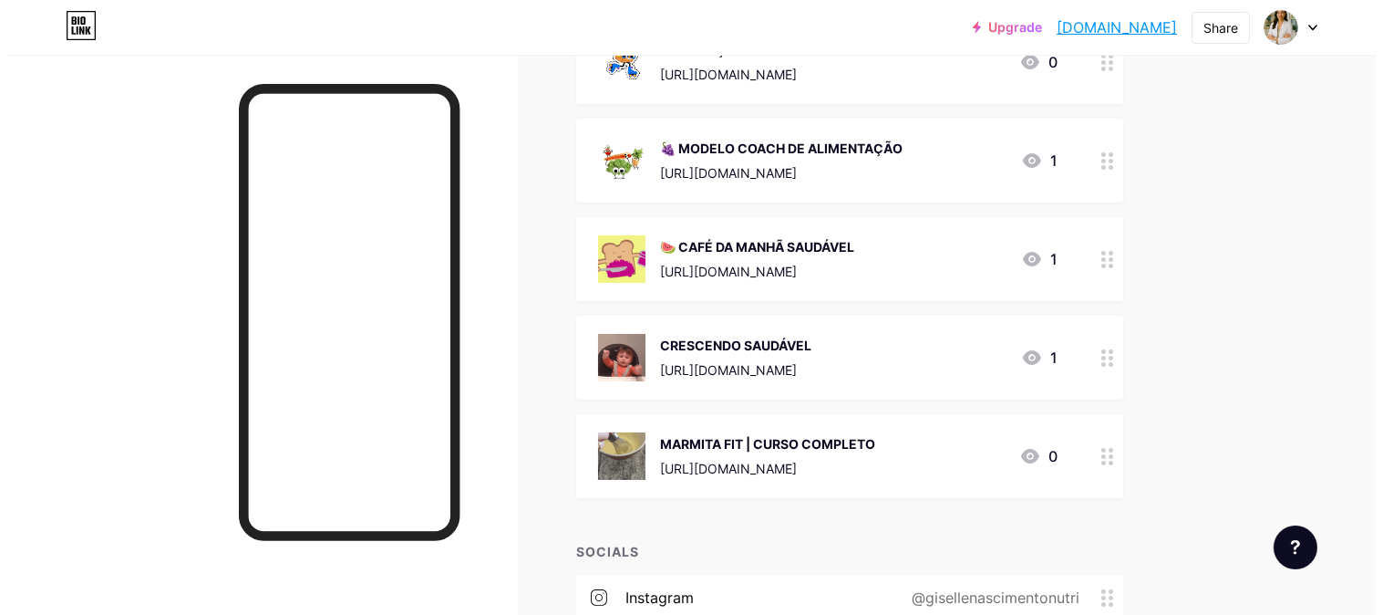
scroll to position [304, 0]
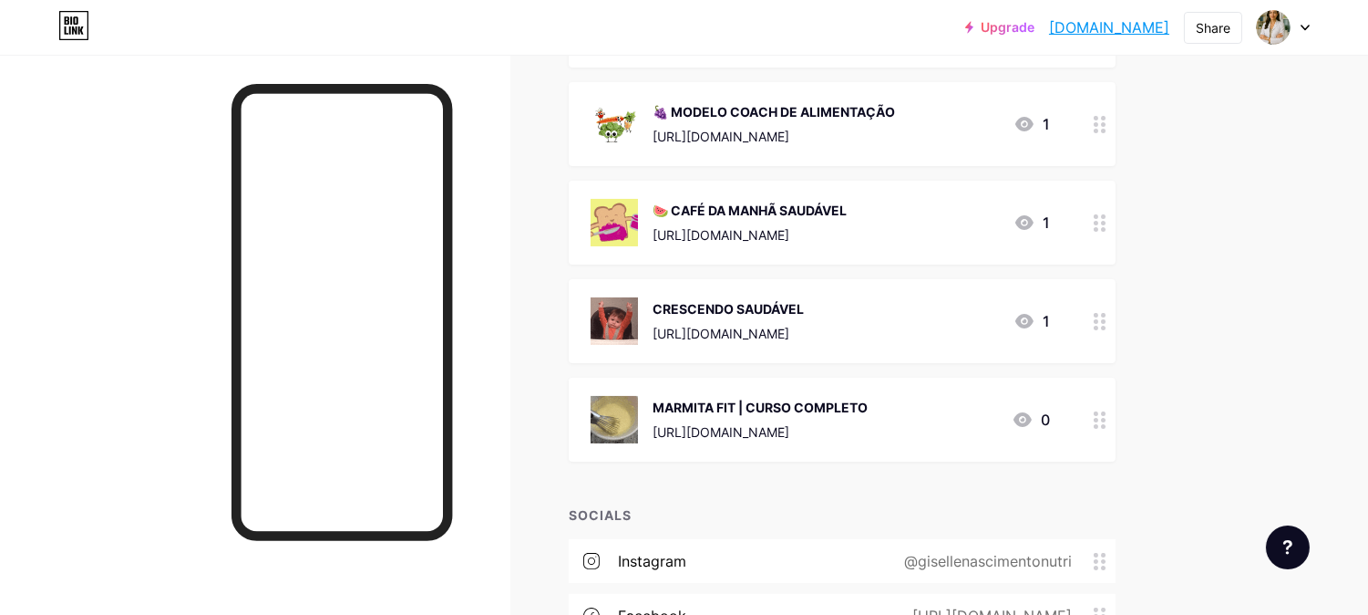
click at [725, 405] on div "MARMITA FIT | CURSO COMPLETO" at bounding box center [760, 407] width 215 height 19
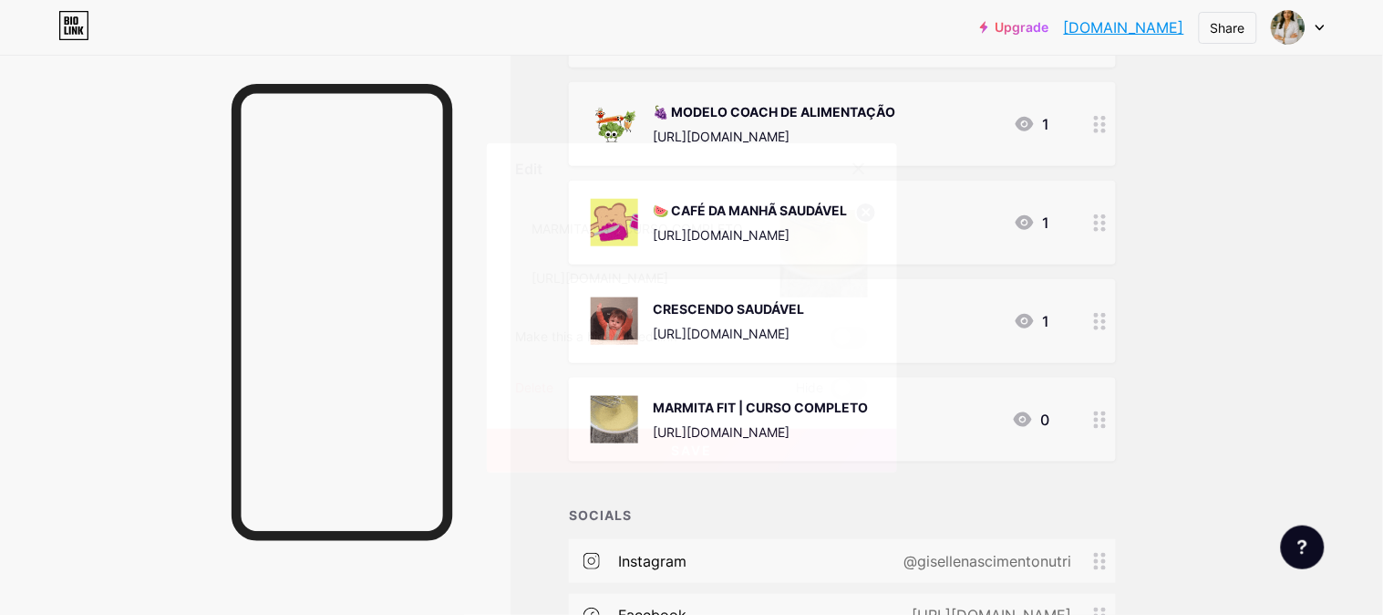
click at [871, 215] on circle at bounding box center [866, 212] width 20 height 20
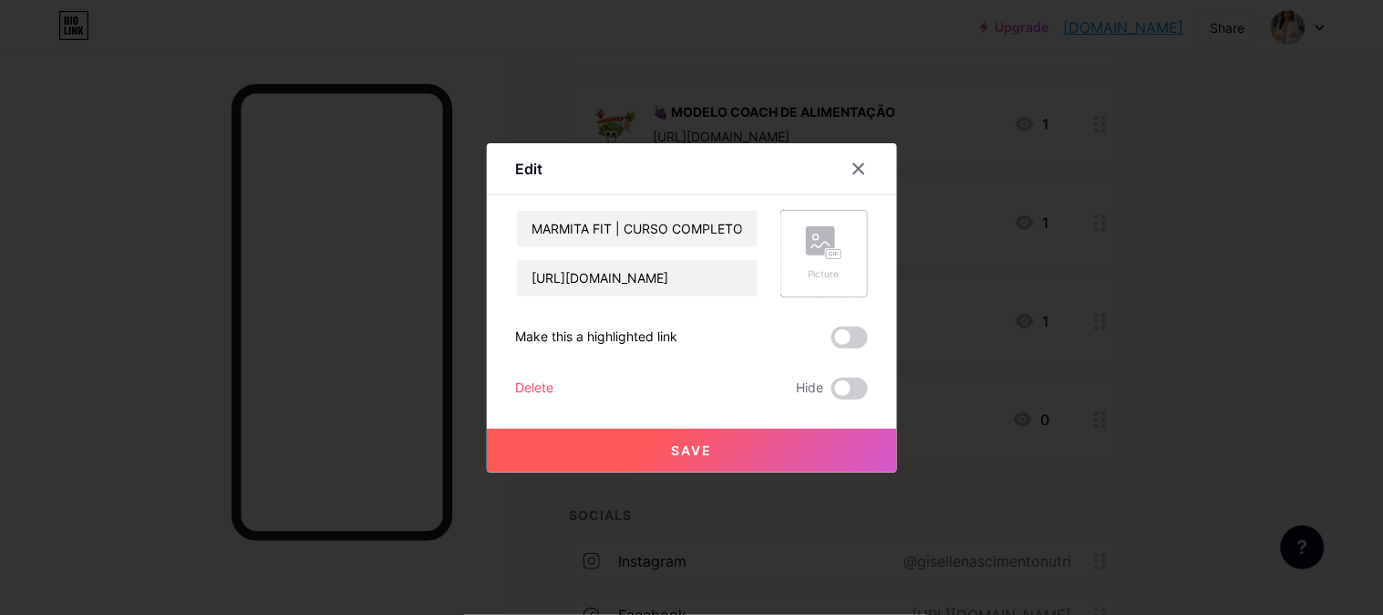
click at [831, 242] on rect at bounding box center [820, 240] width 29 height 29
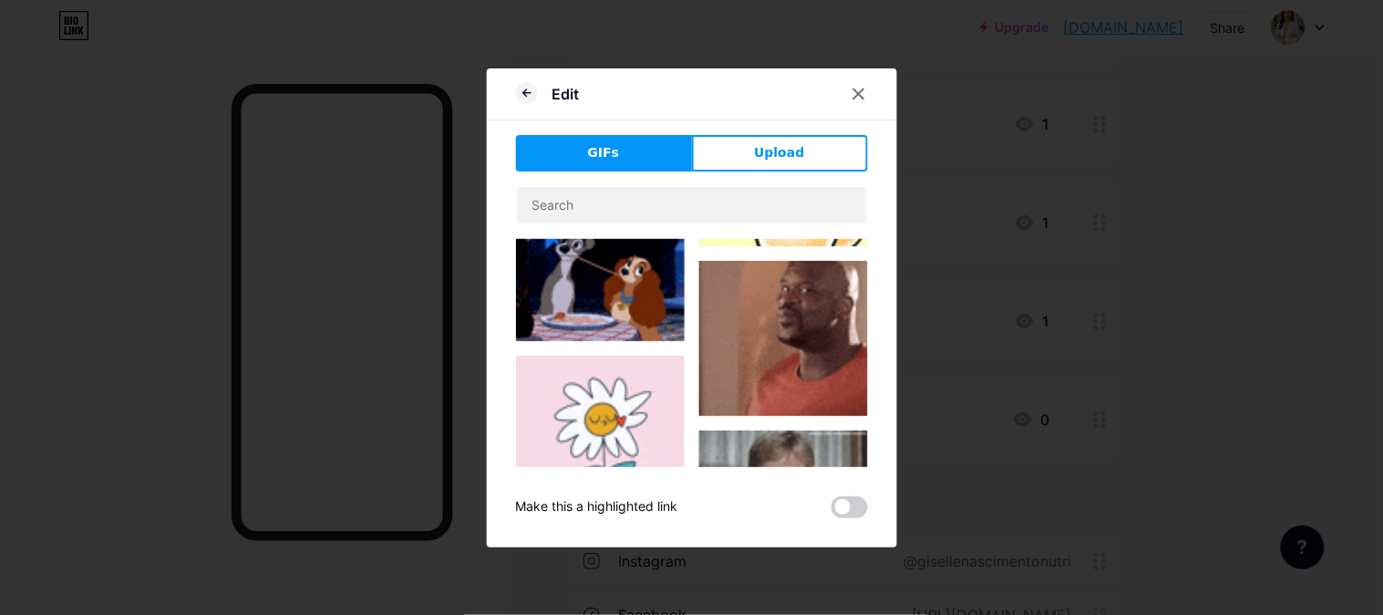
scroll to position [405, 0]
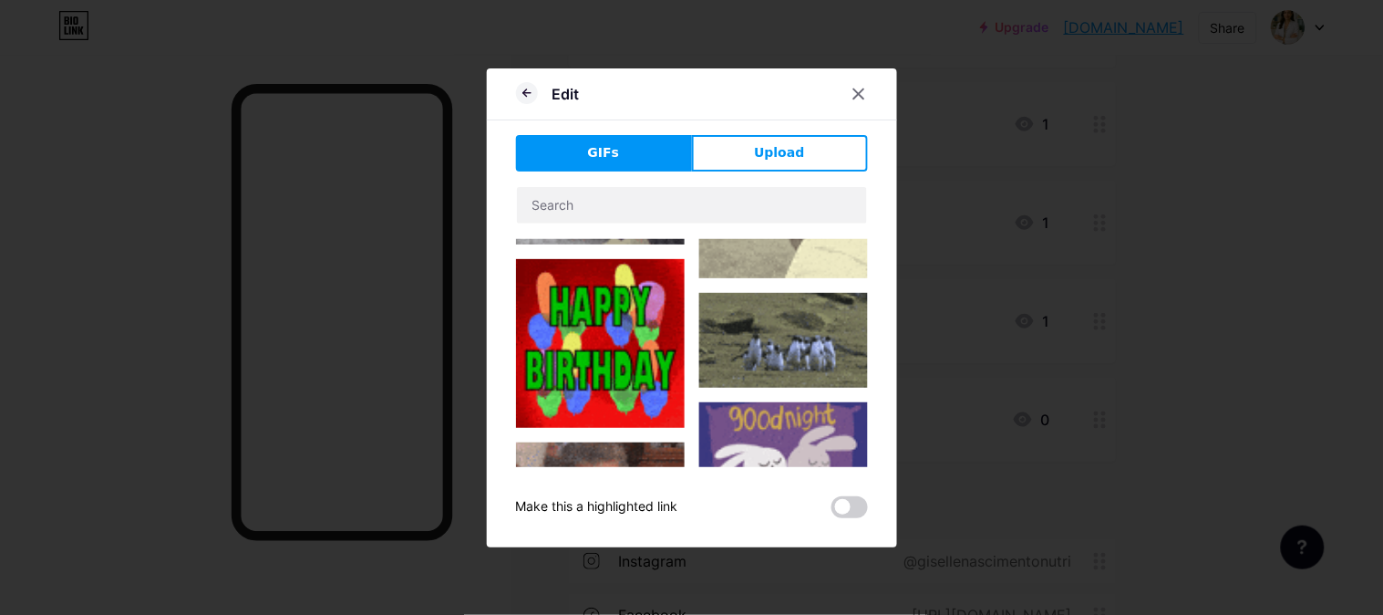
type input "MARMITA FIT | CURSO COMPLETO"
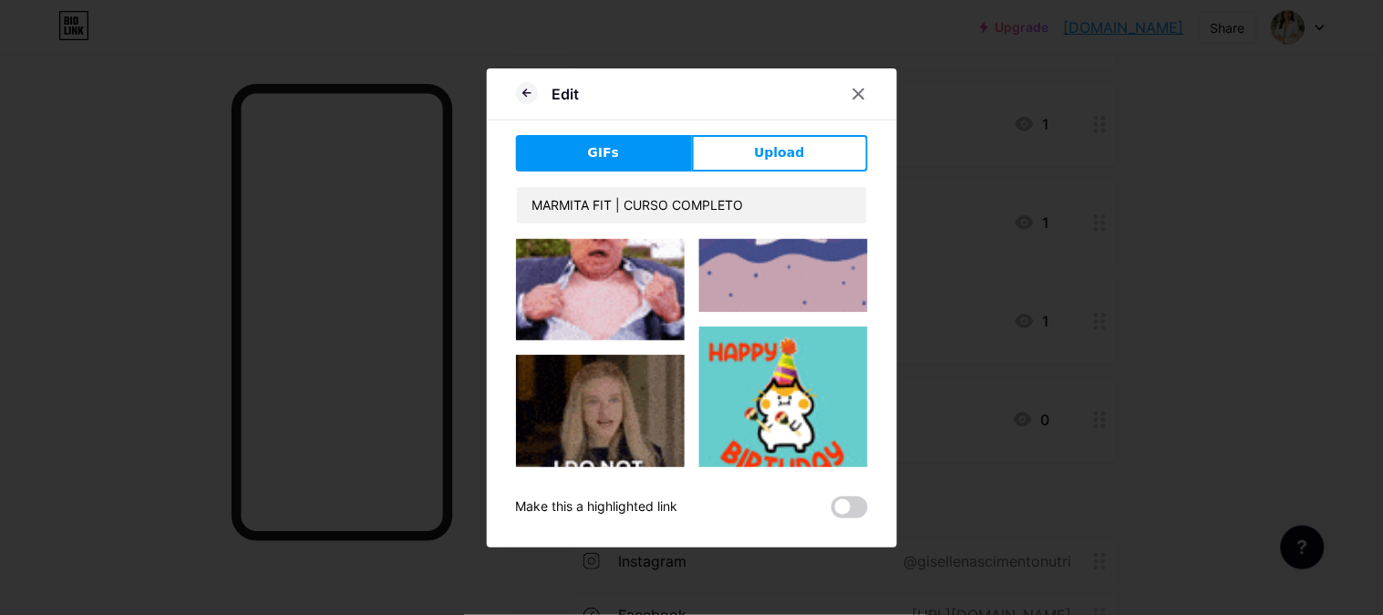
scroll to position [2431, 0]
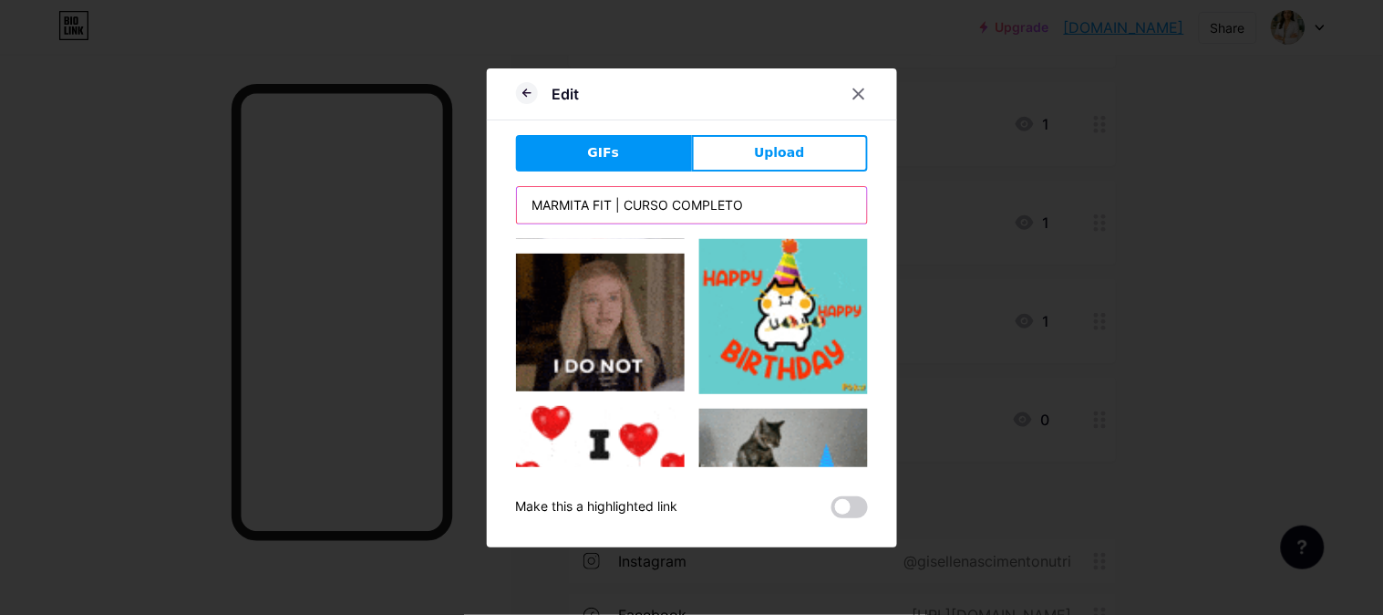
drag, startPoint x: 787, startPoint y: 201, endPoint x: 450, endPoint y: 201, distance: 336.4
click at [450, 201] on div "Edit GIFs Upload Content YouTube Play YouTube video without leaving your page. …" at bounding box center [691, 307] width 1383 height 615
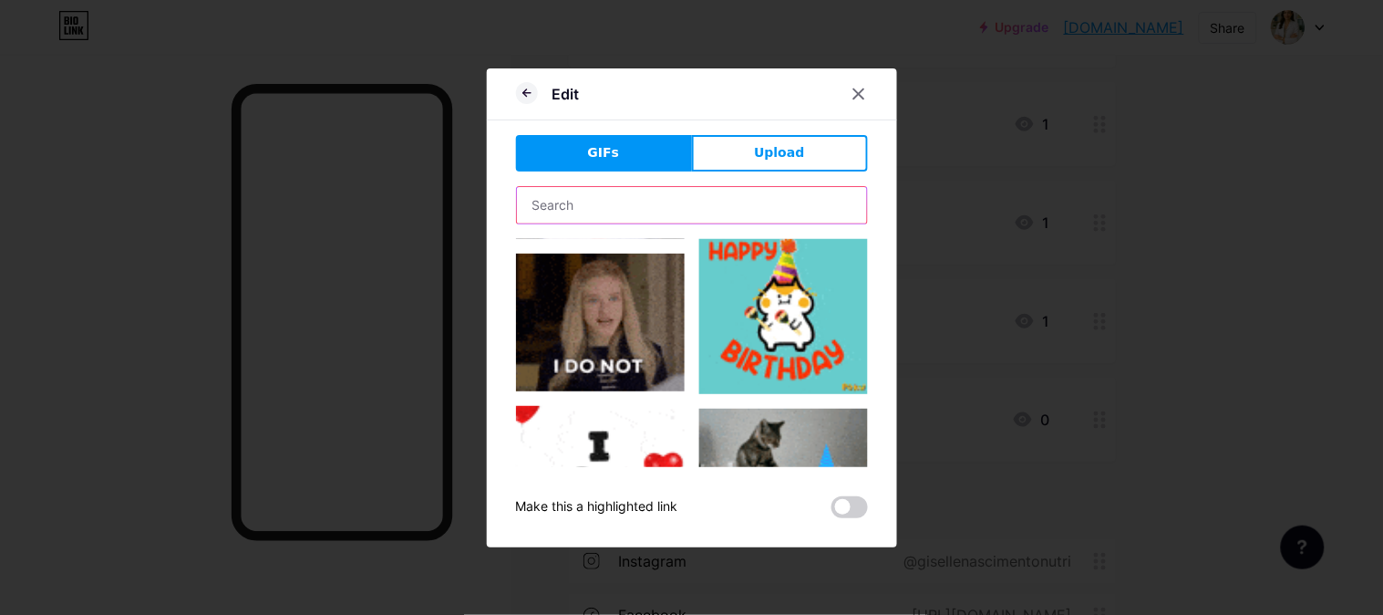
type input "MARMITA FIT | CURSO COMPLETO"
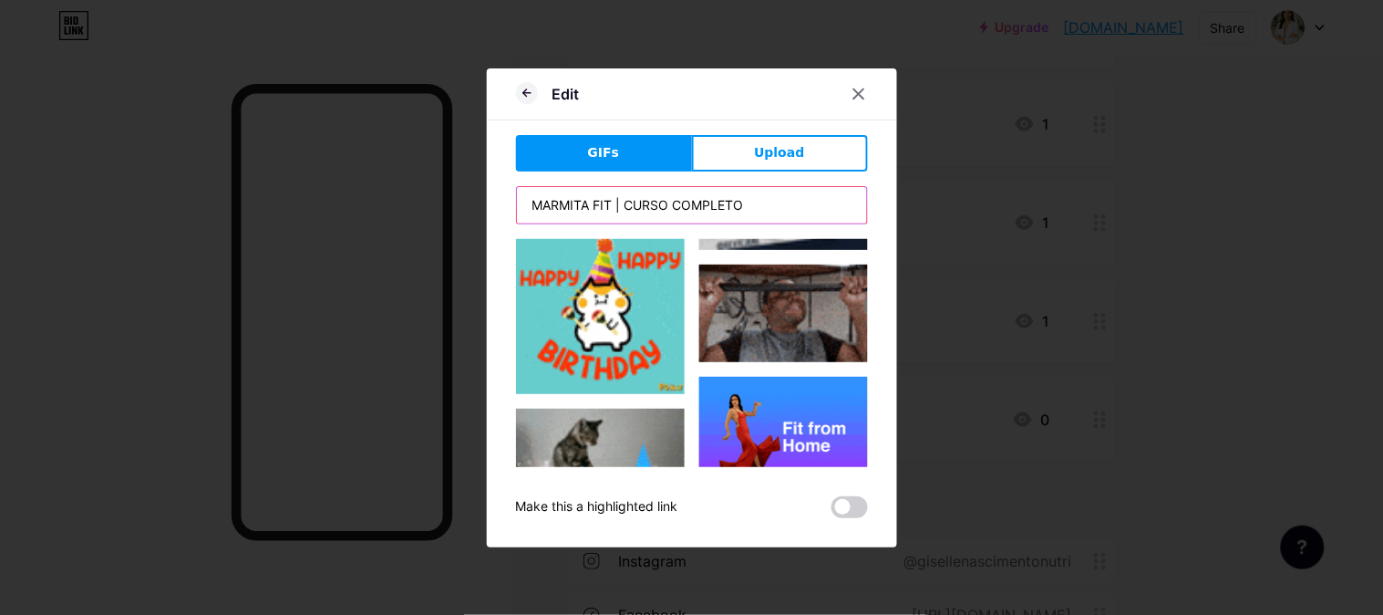
drag, startPoint x: 377, startPoint y: 192, endPoint x: 171, endPoint y: 183, distance: 206.3
click at [171, 183] on div "Edit GIFs Upload Content YouTube Play YouTube video without leaving your page. …" at bounding box center [691, 307] width 1383 height 615
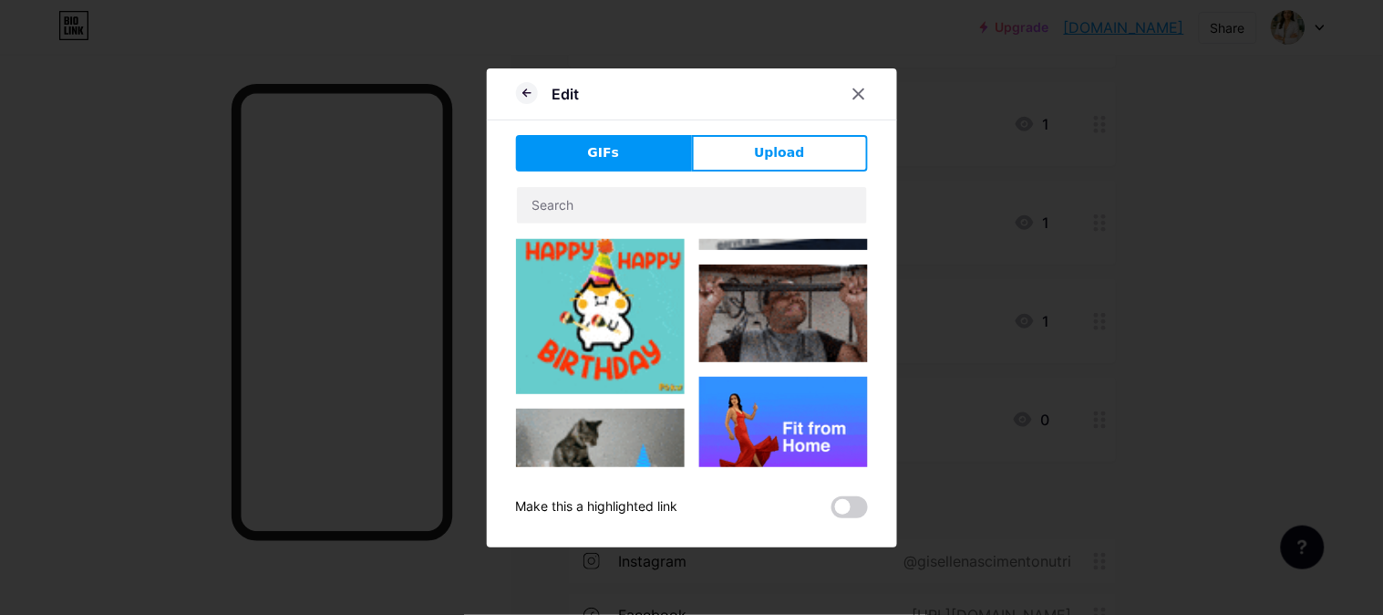
click at [638, 150] on button "GIFs" at bounding box center [604, 153] width 176 height 36
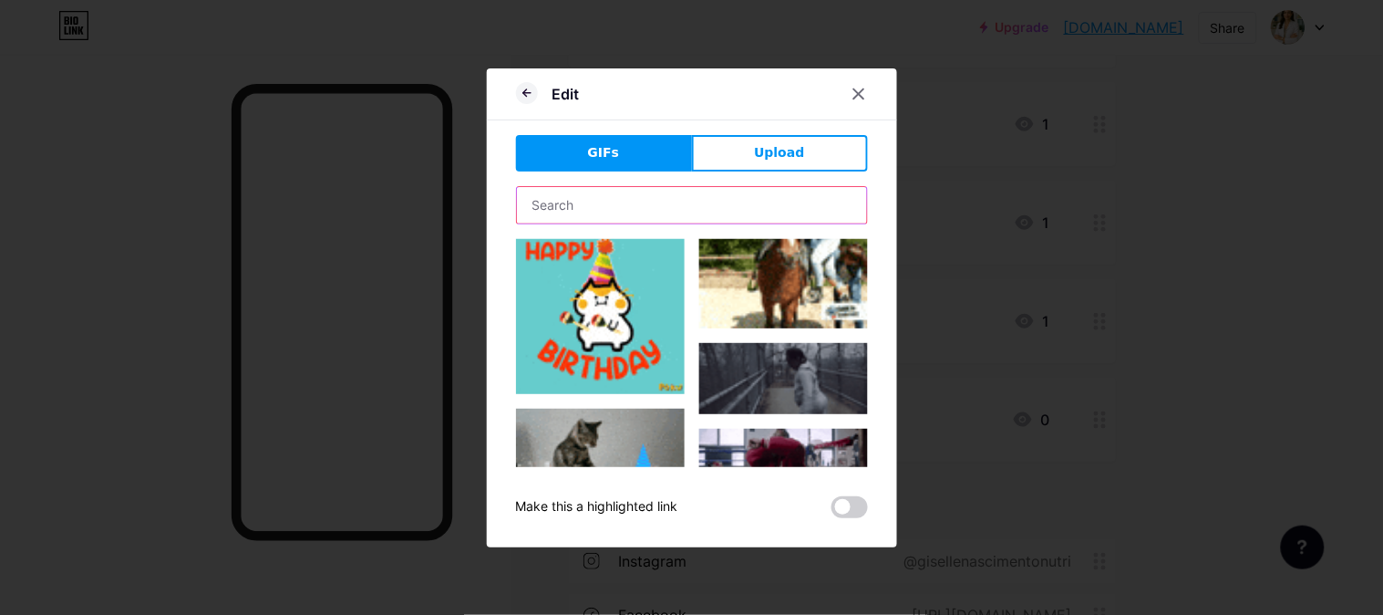
click at [626, 210] on input "text" at bounding box center [692, 205] width 350 height 36
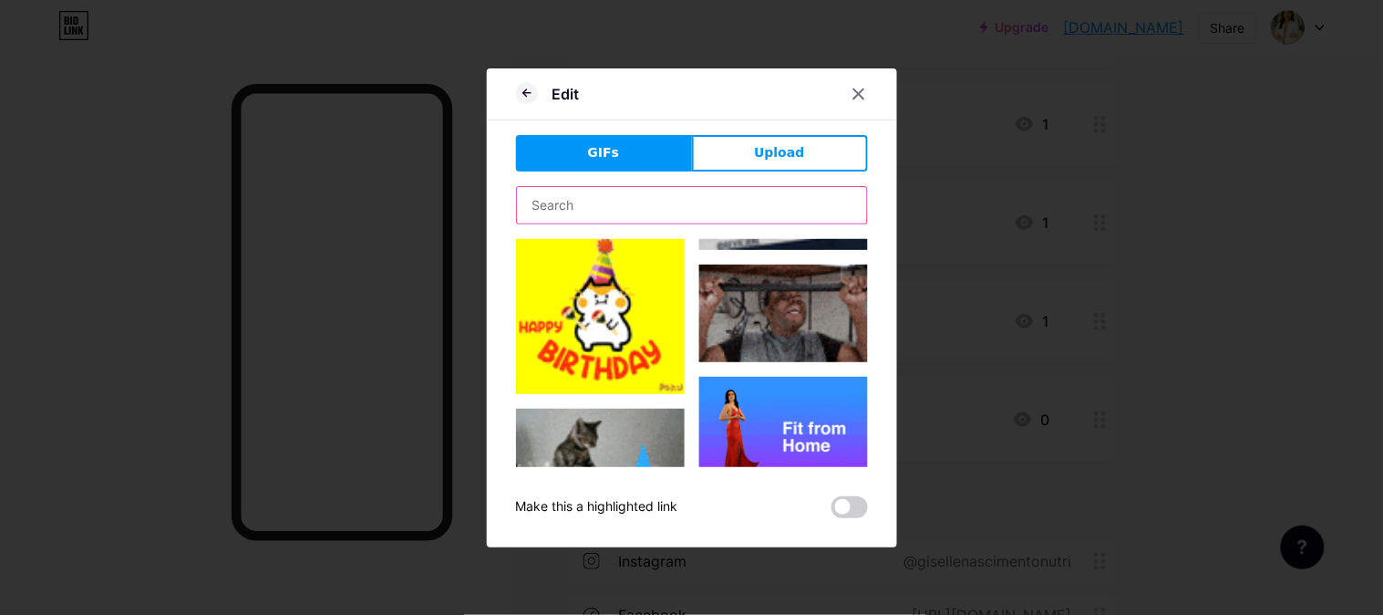
type input "]"
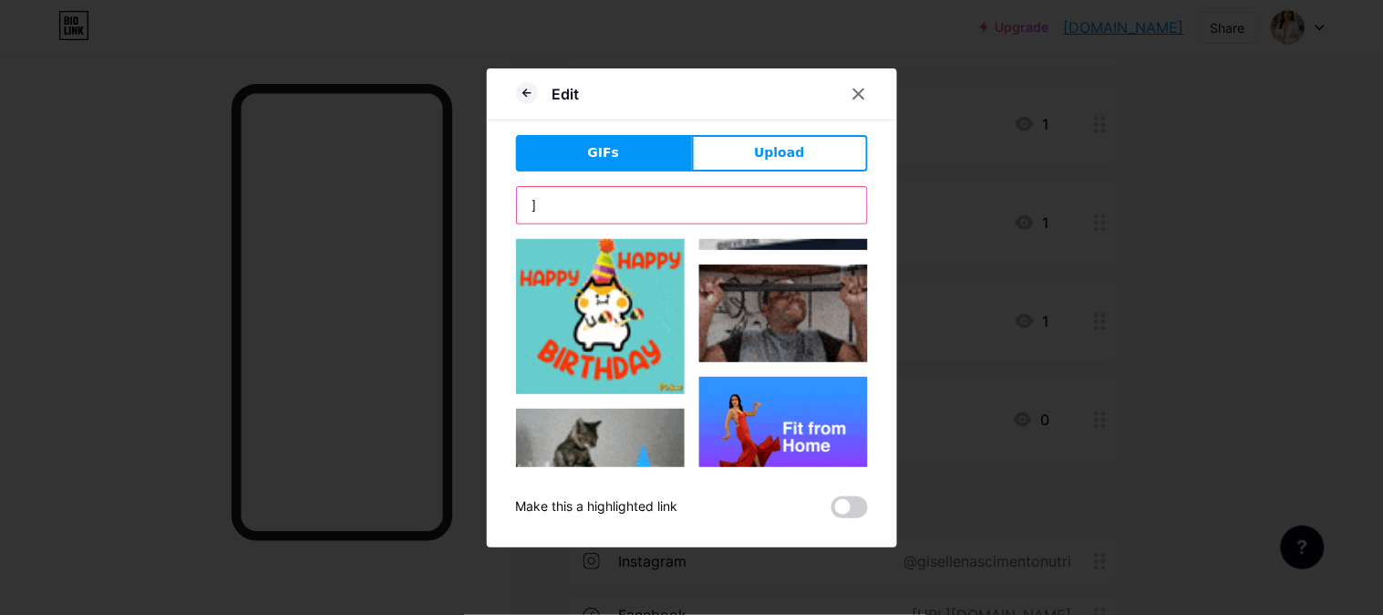
scroll to position [264, 0]
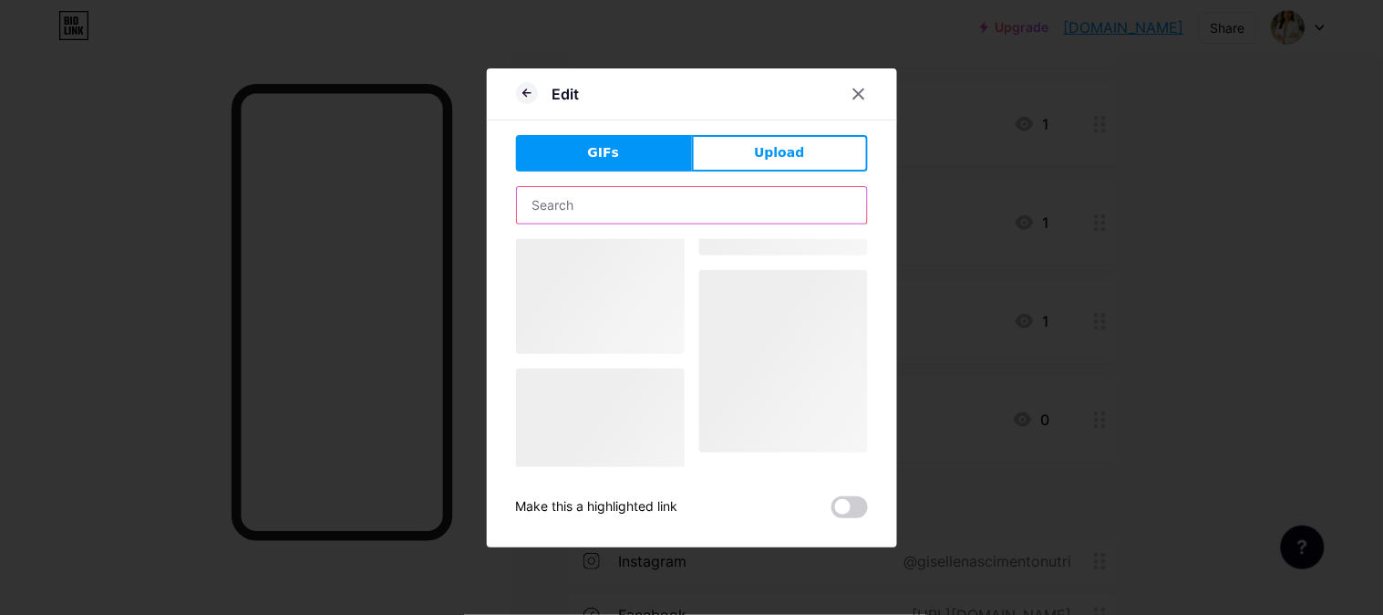
type input "MARMITA FIT | CURSO COMPLETO"
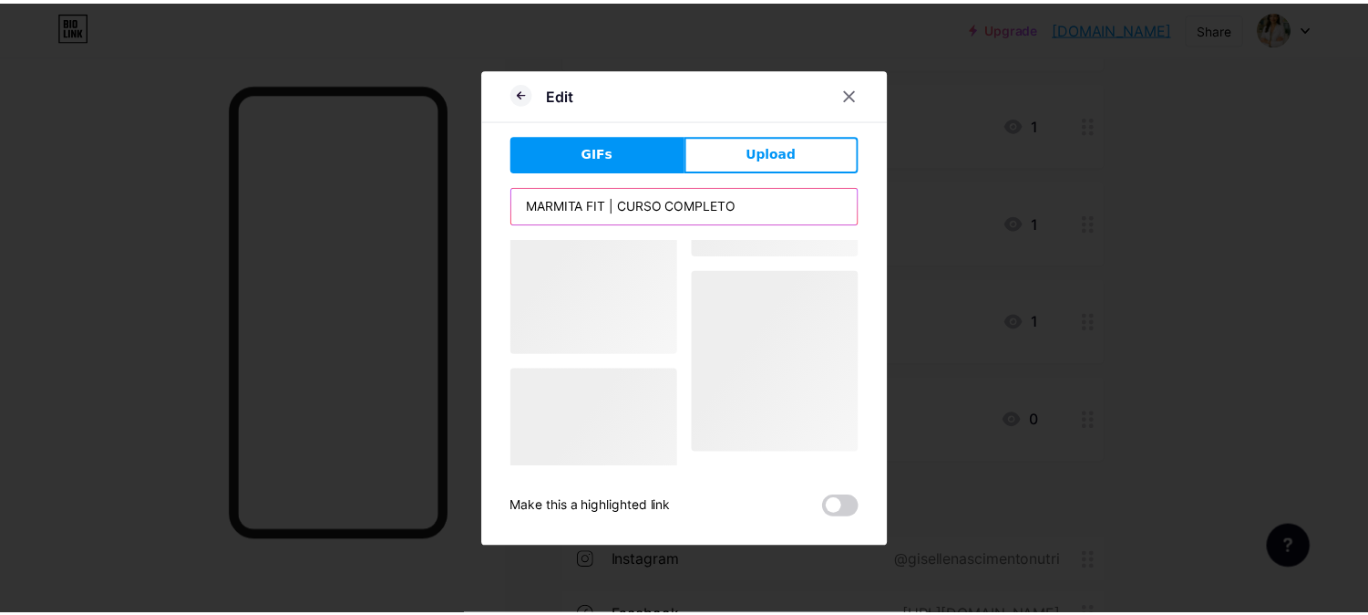
scroll to position [0, 0]
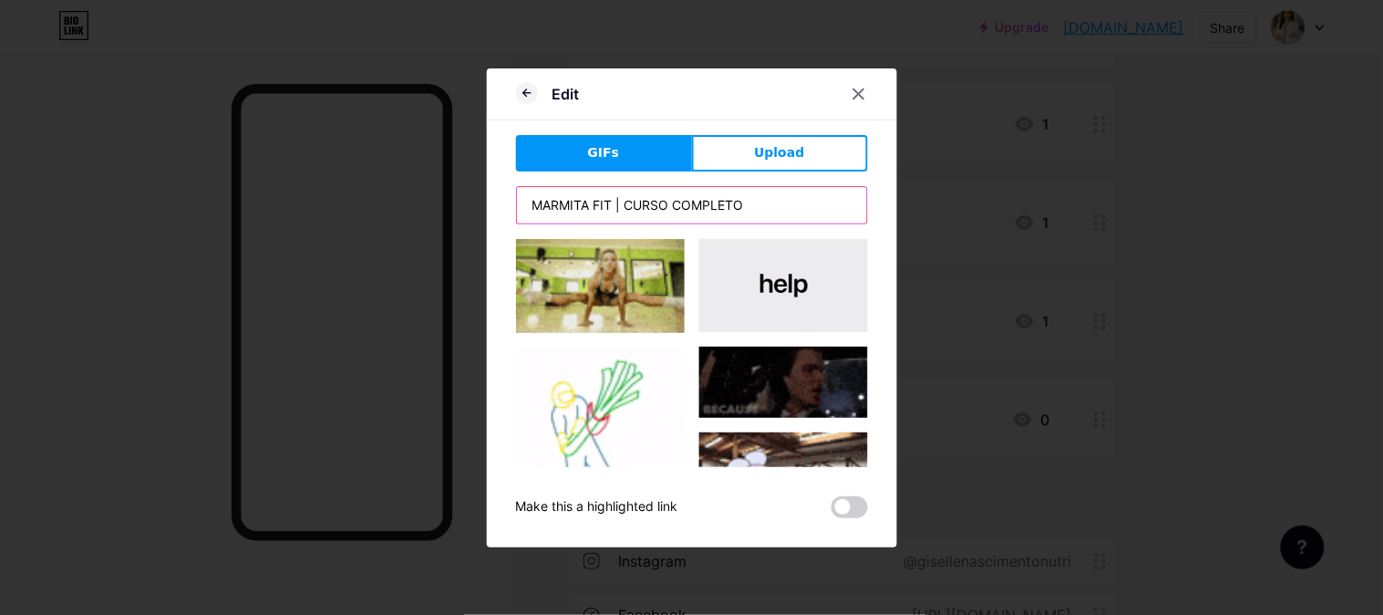
drag, startPoint x: 764, startPoint y: 201, endPoint x: 449, endPoint y: 201, distance: 314.5
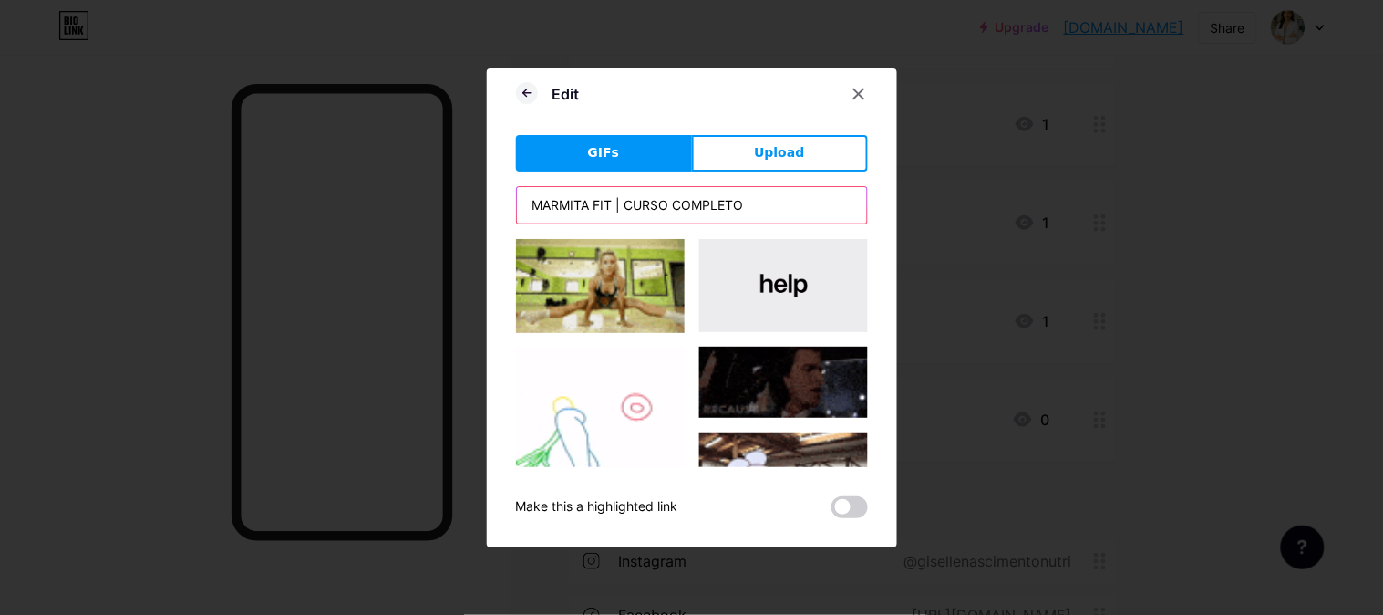
click at [449, 201] on div "Edit GIFs Upload Content YouTube Play YouTube video without leaving your page. …" at bounding box center [691, 307] width 1383 height 615
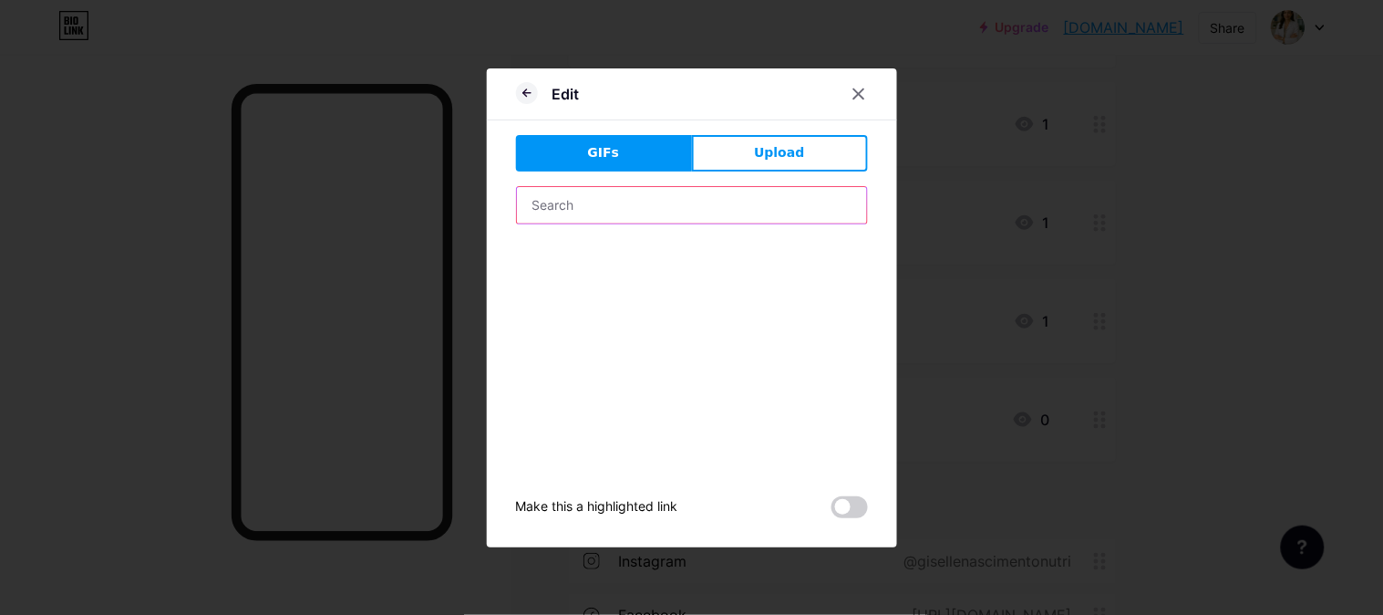
click at [591, 203] on input "text" at bounding box center [692, 205] width 350 height 36
click at [822, 287] on div at bounding box center [692, 353] width 352 height 228
click at [822, 286] on div at bounding box center [692, 353] width 352 height 228
click at [833, 511] on span at bounding box center [849, 507] width 36 height 22
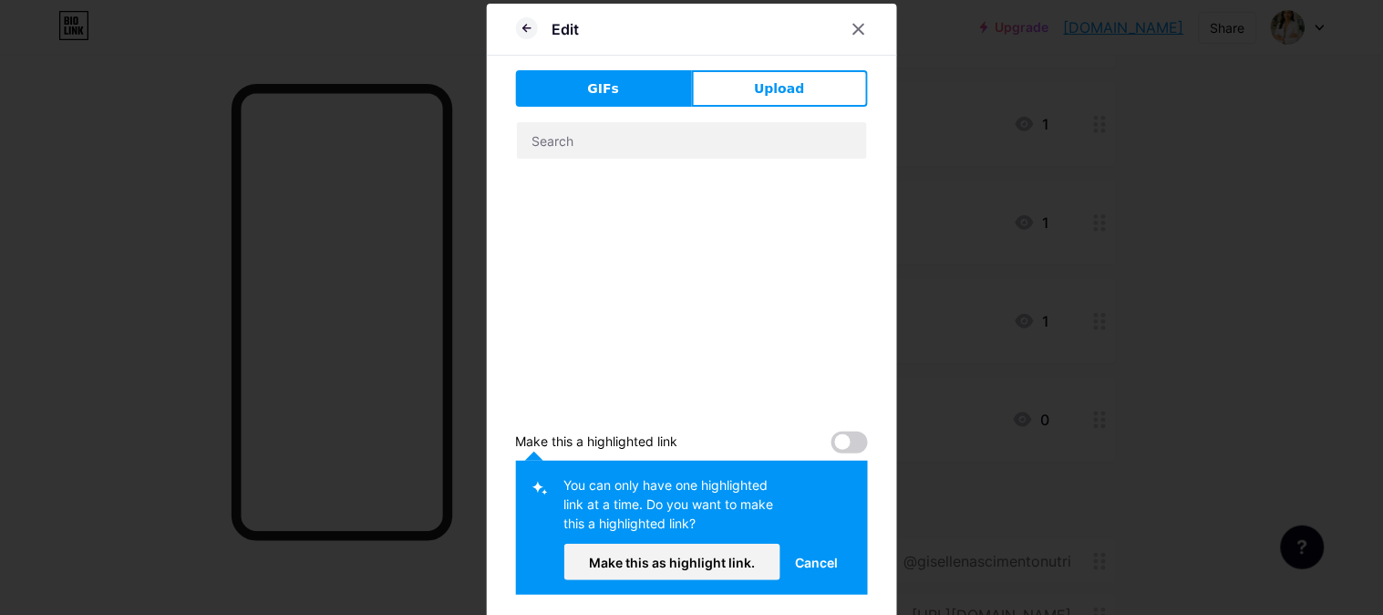
click at [843, 444] on span at bounding box center [849, 442] width 36 height 22
click at [723, 305] on div at bounding box center [692, 288] width 352 height 228
click at [584, 147] on input "text" at bounding box center [692, 140] width 350 height 36
click at [593, 140] on input "text" at bounding box center [692, 140] width 350 height 36
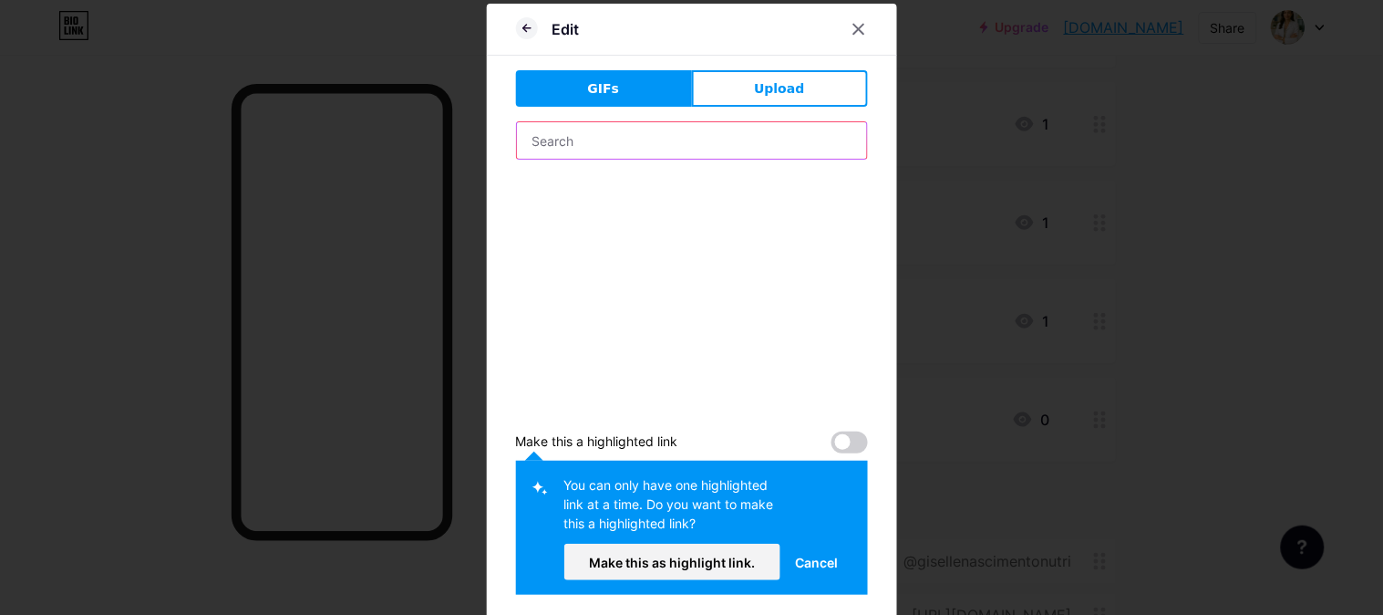
click at [593, 140] on input "text" at bounding box center [692, 140] width 350 height 36
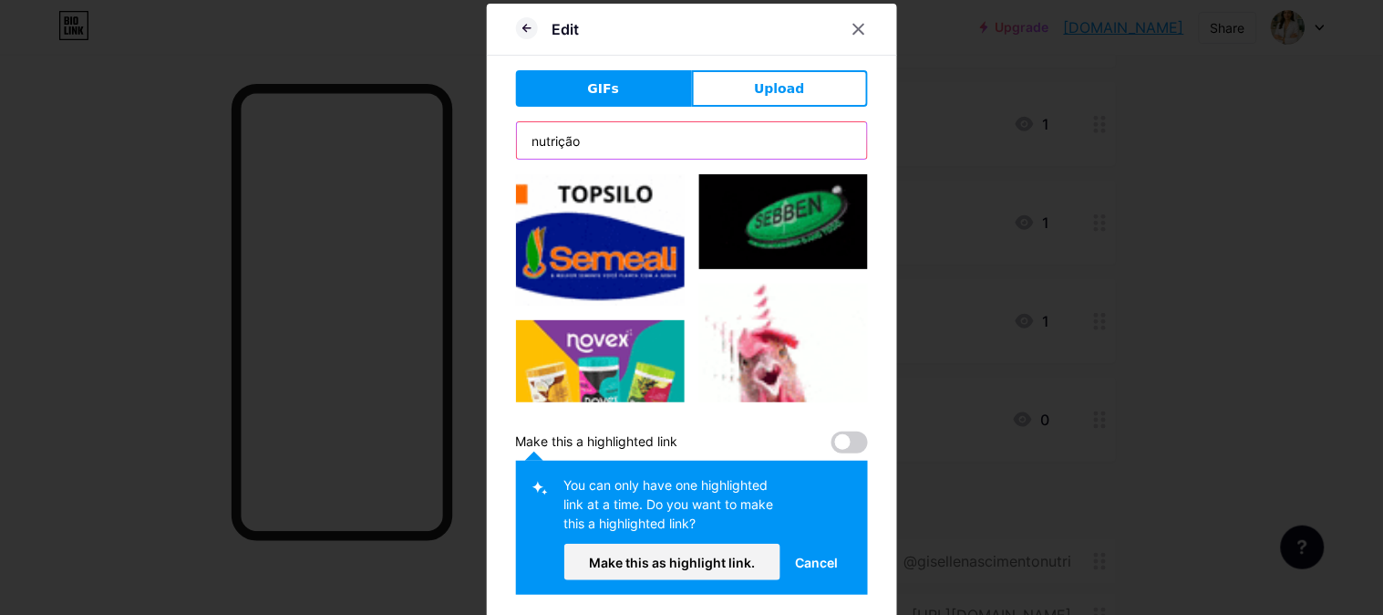
click at [616, 139] on input "nutrição" at bounding box center [692, 140] width 350 height 36
drag, startPoint x: 603, startPoint y: 137, endPoint x: 491, endPoint y: 139, distance: 112.2
click at [491, 139] on div "Edit GIFs Upload Content YouTube Play YouTube video without leaving your page. …" at bounding box center [692, 314] width 410 height 620
paste input "tion"
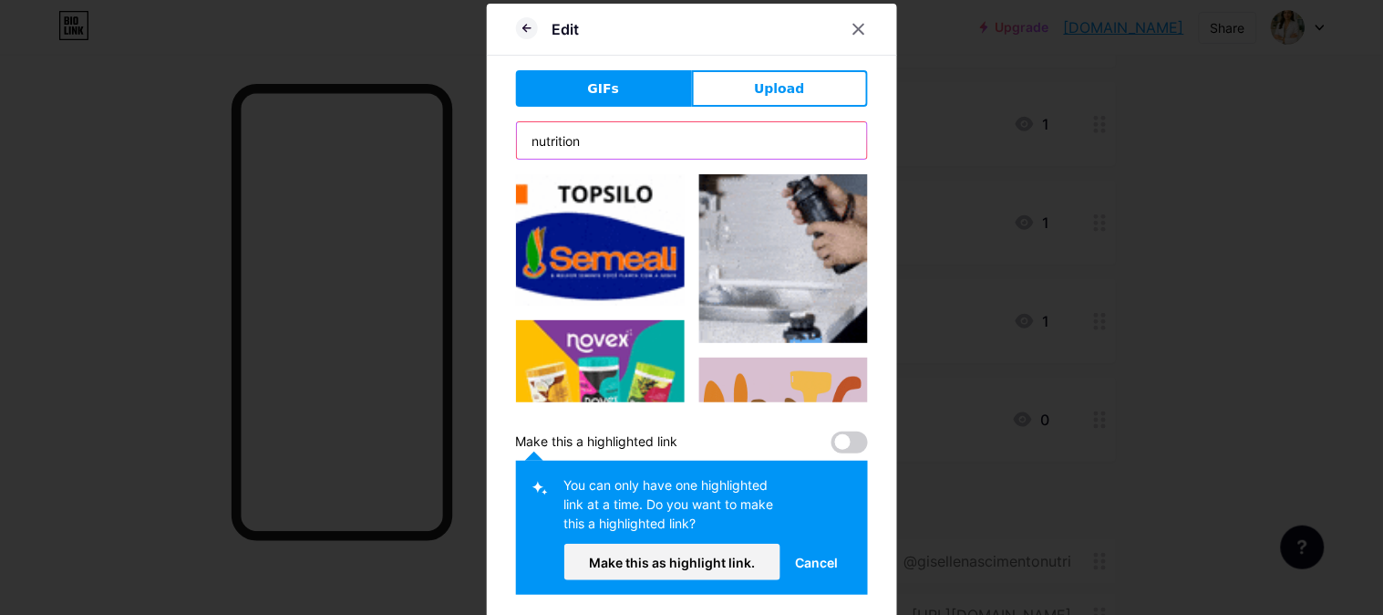
type input "nutrition"
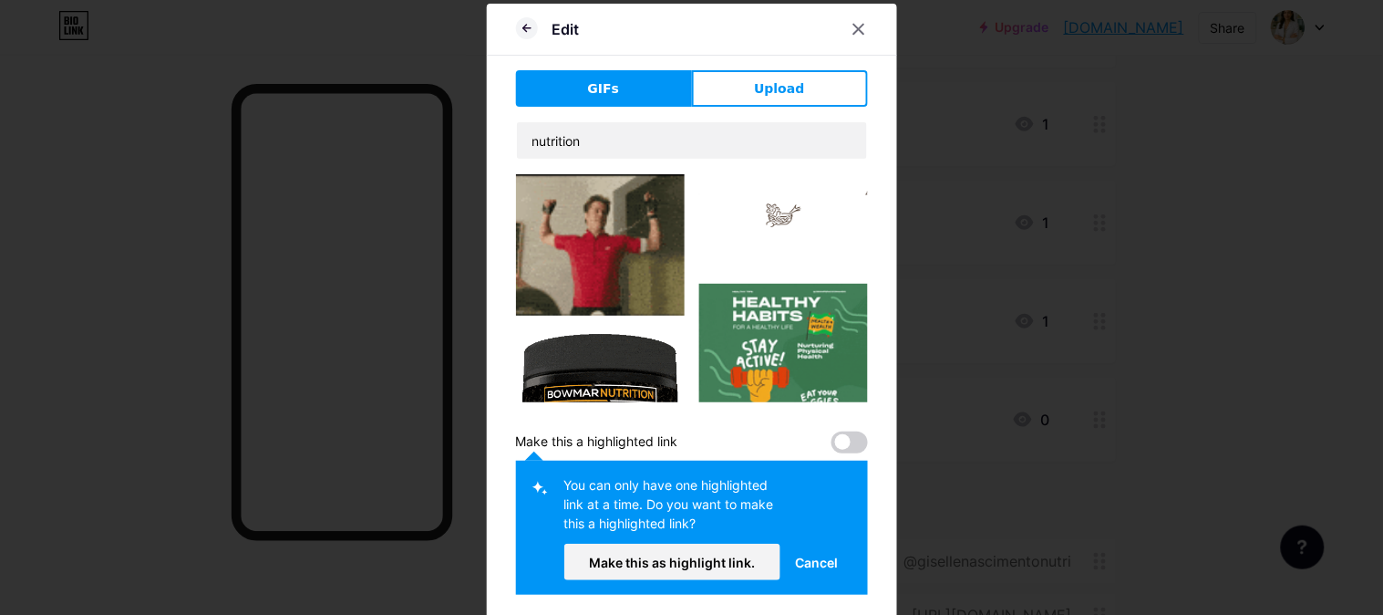
click at [604, 242] on img at bounding box center [600, 244] width 169 height 141
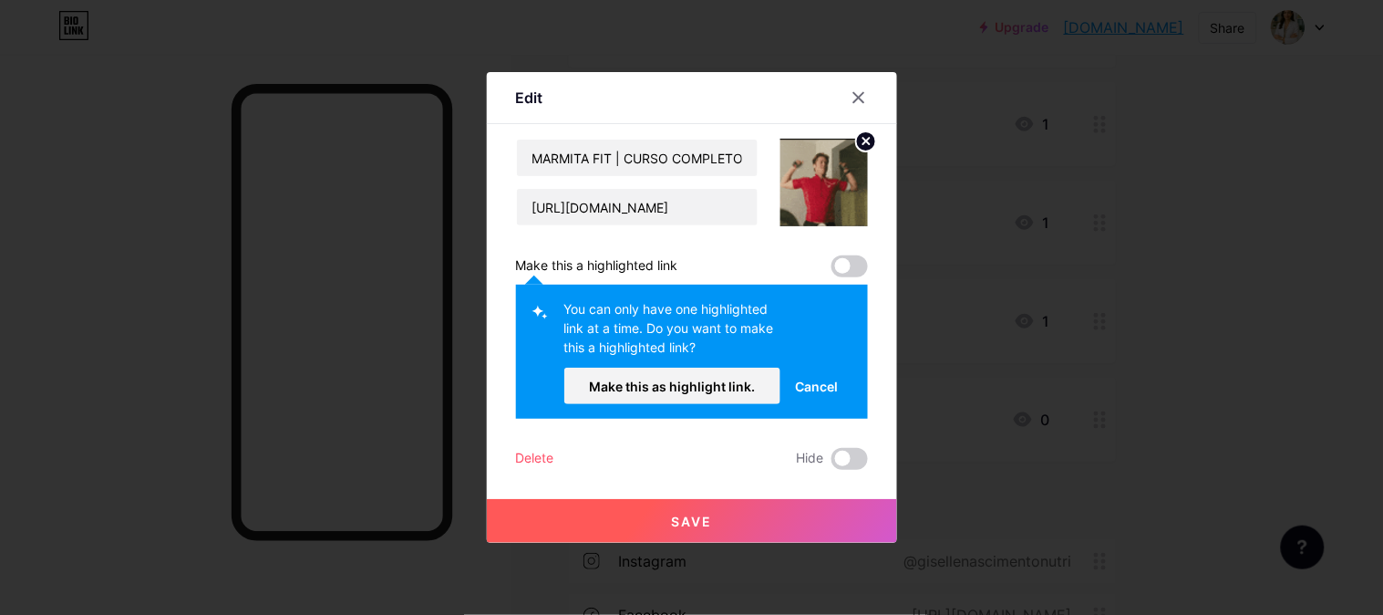
click at [720, 515] on button "Save" at bounding box center [692, 521] width 410 height 44
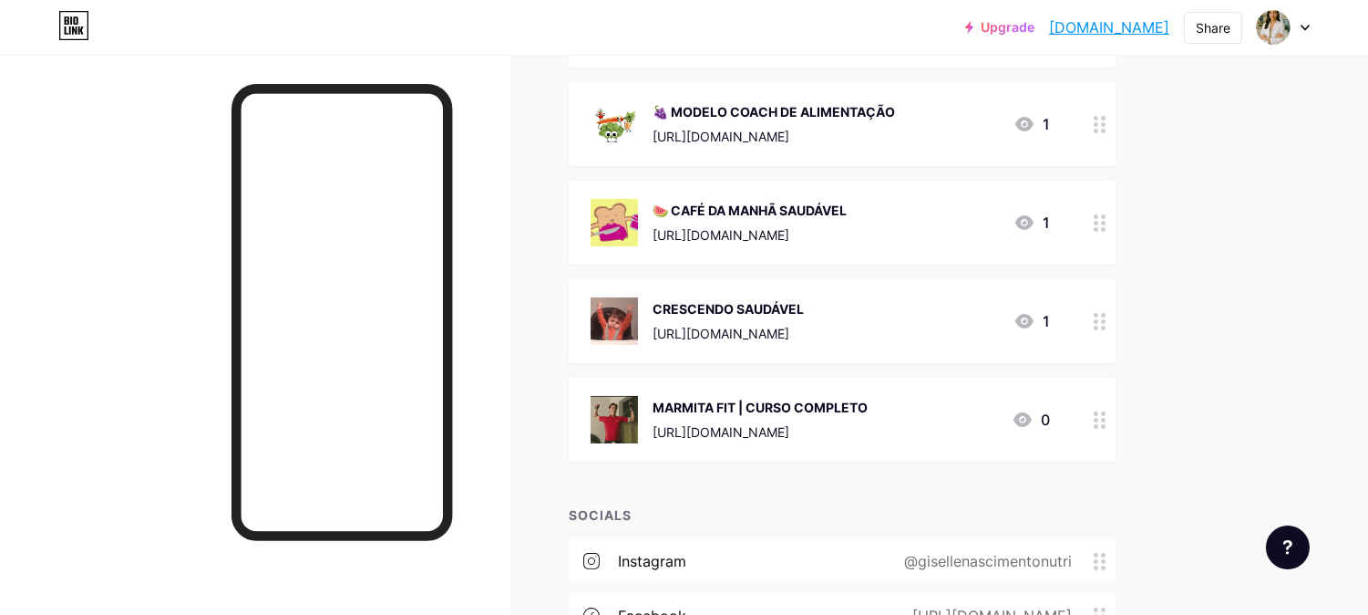
click at [759, 398] on div "MARMITA FIT | CURSO COMPLETO" at bounding box center [760, 407] width 215 height 19
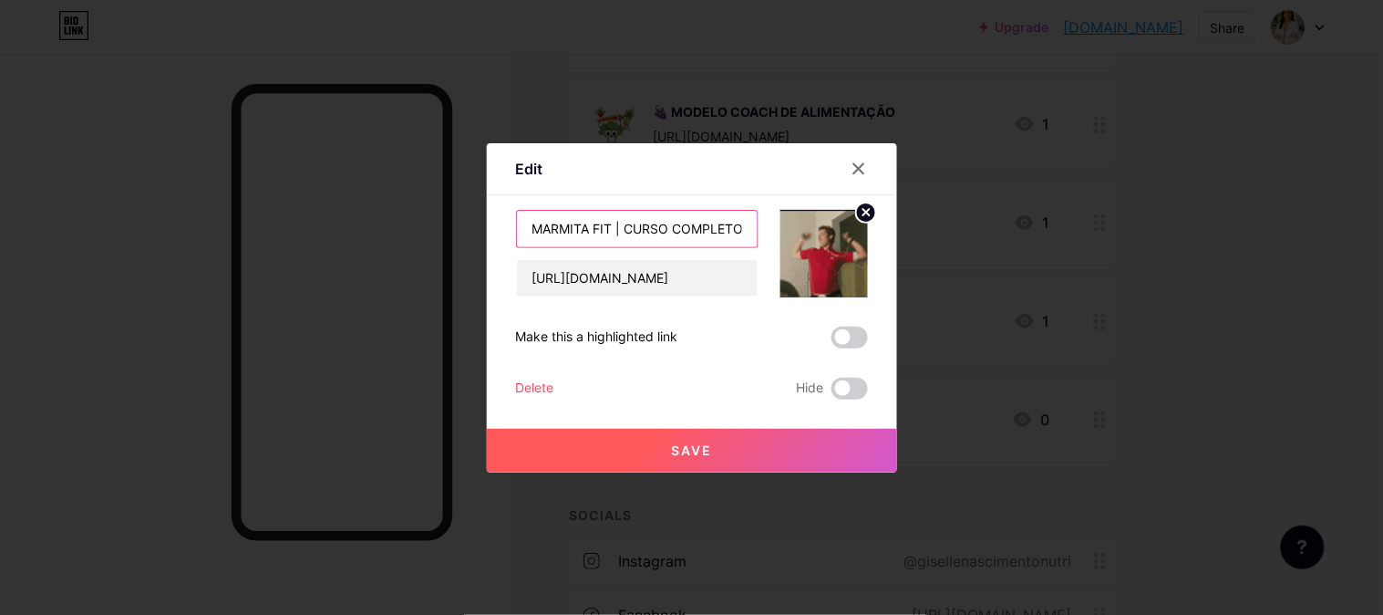
click at [621, 225] on input "MARMITA FIT | CURSO COMPLETO" at bounding box center [637, 229] width 241 height 36
type input "MARMITA FIT CURSO COMPLETO"
click at [736, 448] on button "Save" at bounding box center [692, 451] width 410 height 44
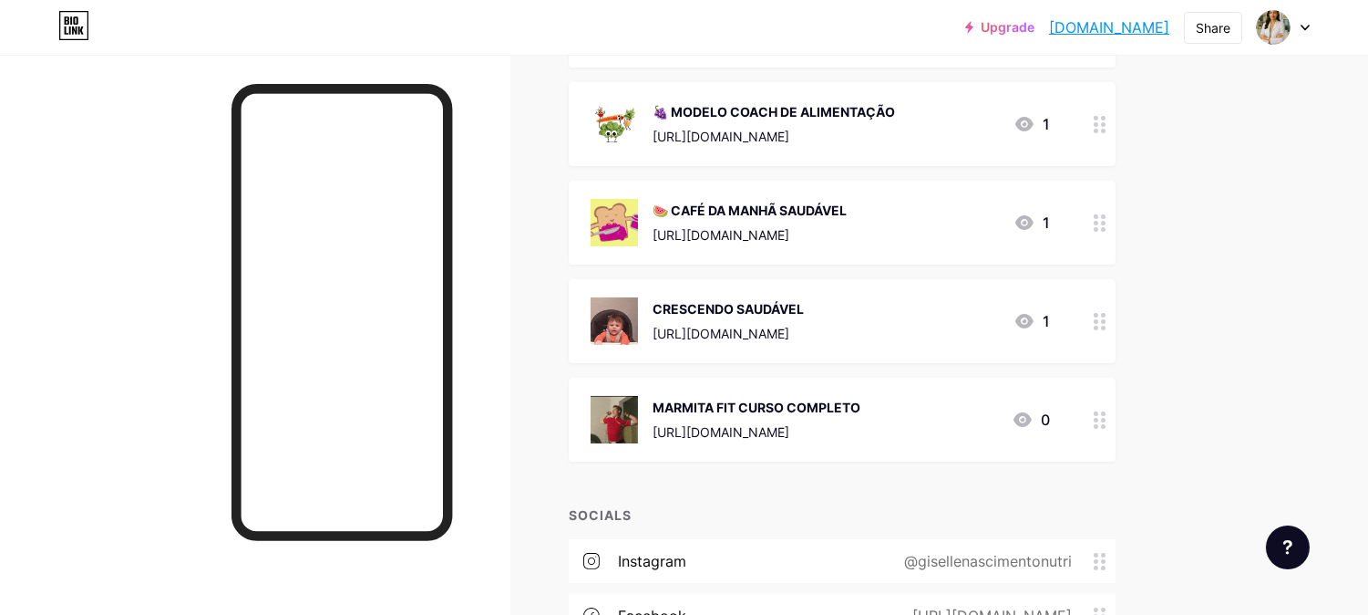
click at [718, 206] on div "🍉 CAFÉ DA MANHÃ SAUDÁVEL" at bounding box center [750, 210] width 194 height 19
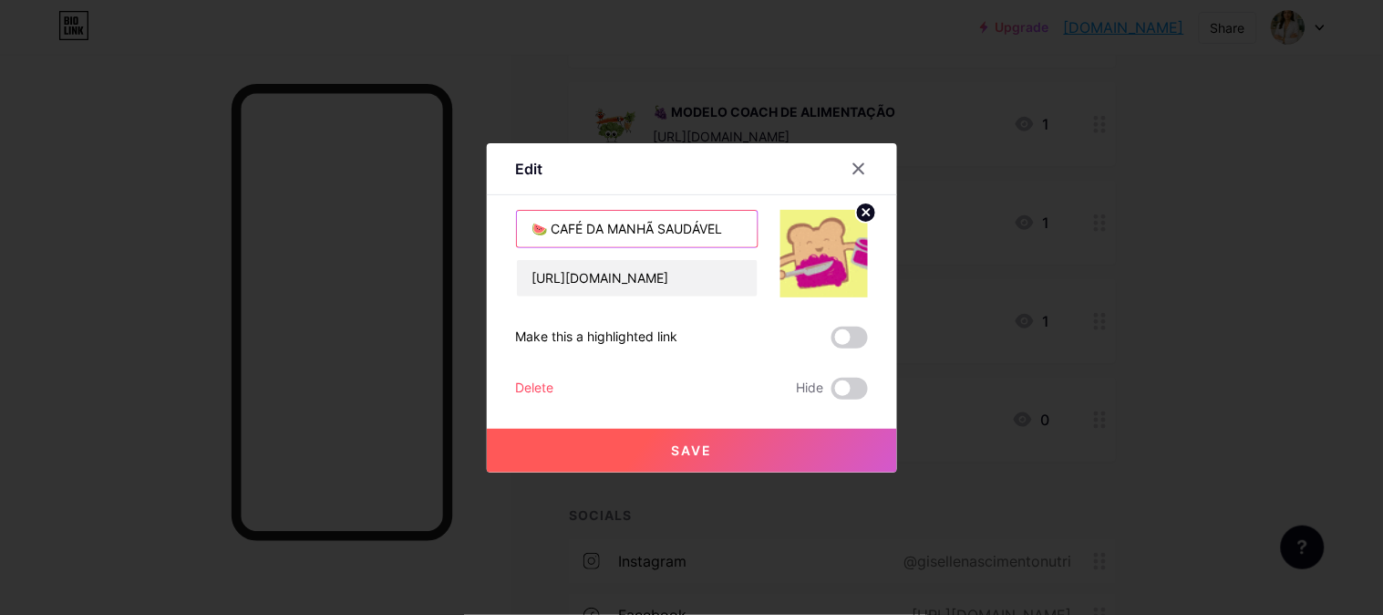
drag, startPoint x: 557, startPoint y: 230, endPoint x: 469, endPoint y: 233, distance: 88.5
click at [490, 226] on div "Edit Content YouTube Play YouTube video without leaving your page. ADD Vimeo Pl…" at bounding box center [692, 307] width 410 height 329
type input "CAFÉ DA MANHÃ SAUDÁVEL"
click at [727, 449] on button "Save" at bounding box center [692, 451] width 410 height 44
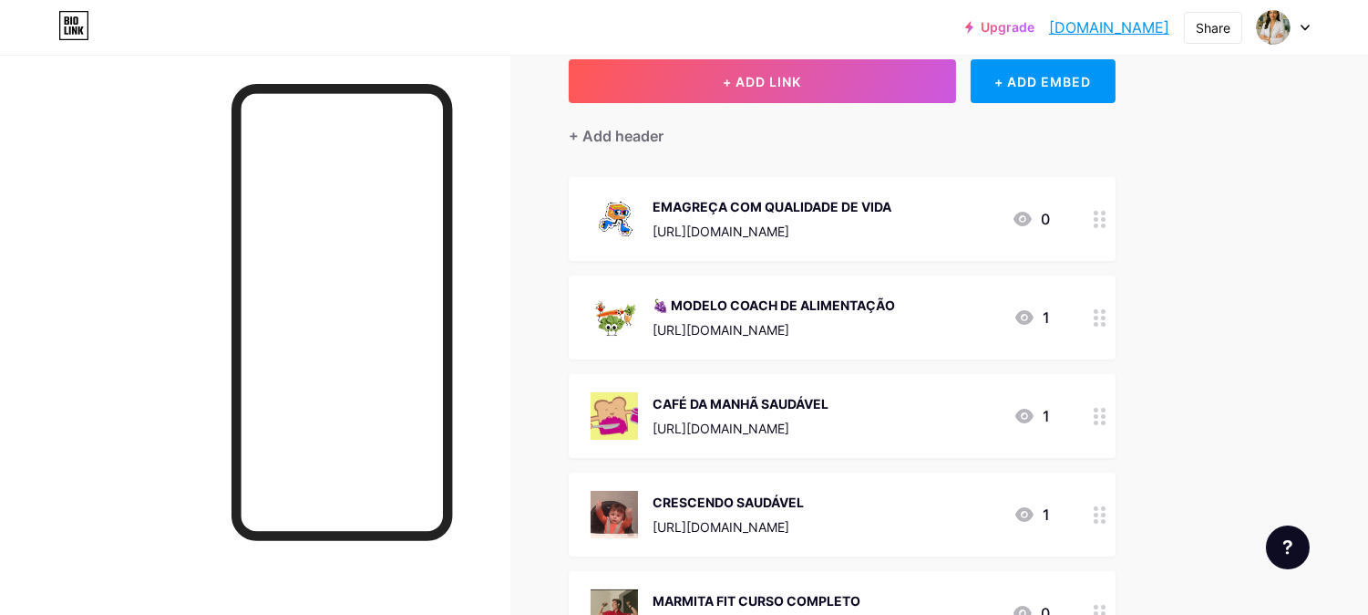
scroll to position [101, 0]
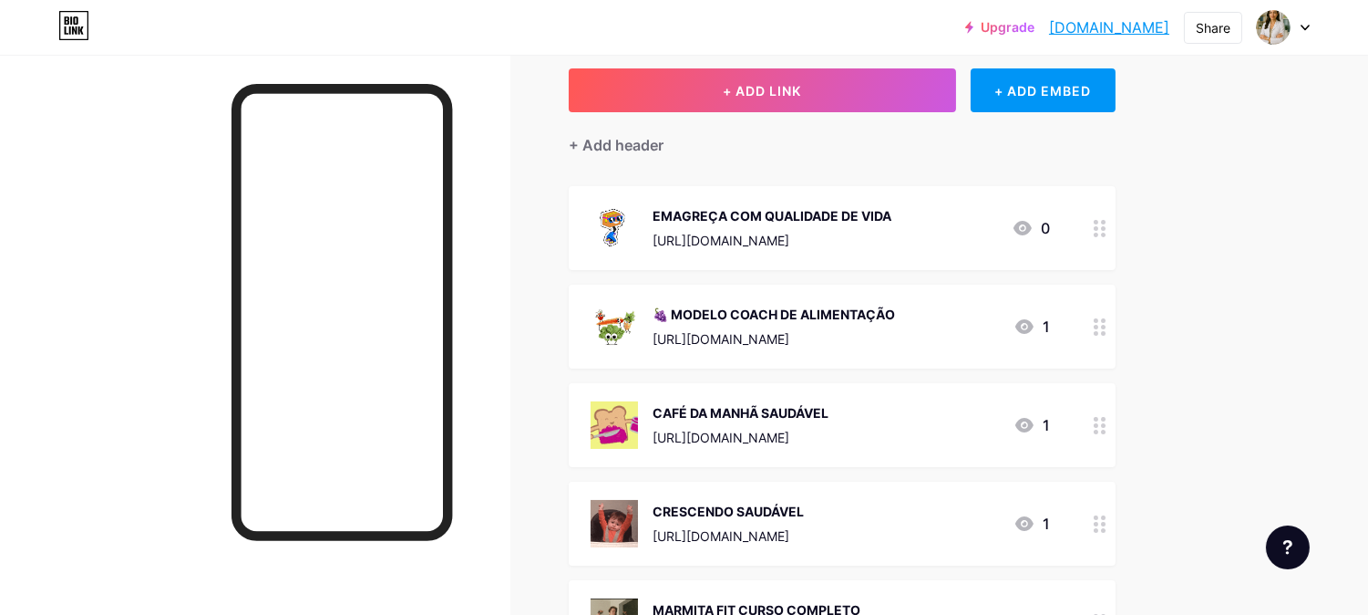
click at [687, 315] on div "🍇 MODELO COACH DE ALIMENTAÇÃO" at bounding box center [774, 314] width 243 height 19
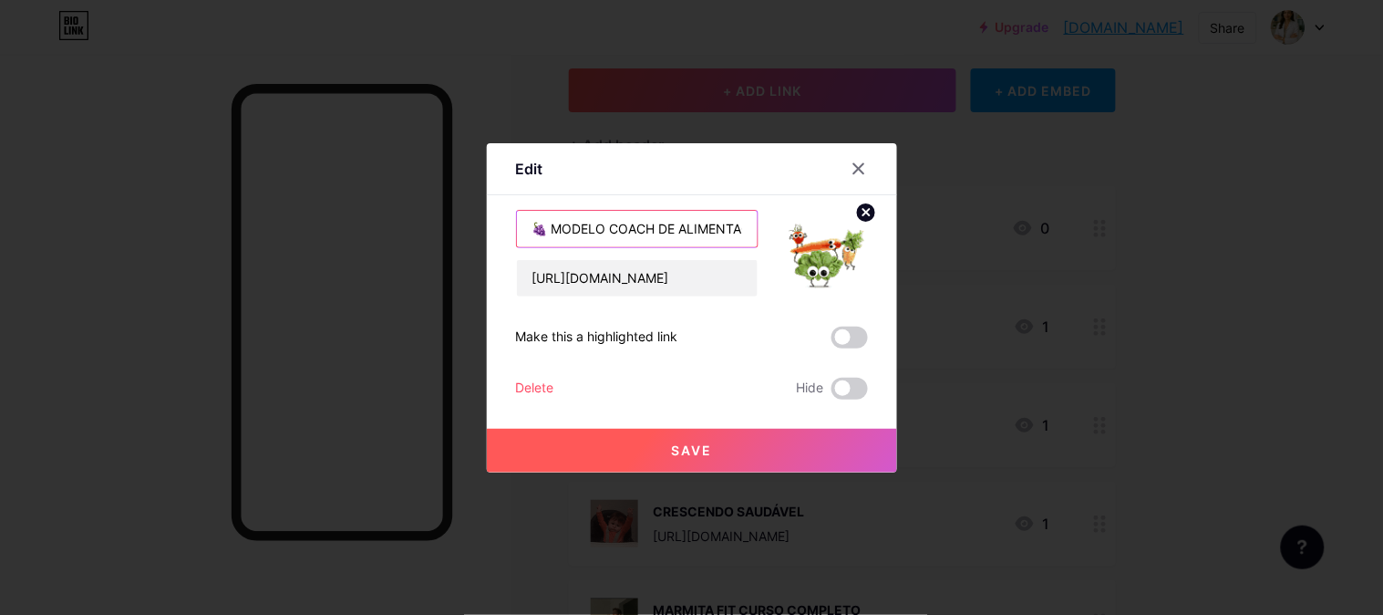
drag, startPoint x: 553, startPoint y: 228, endPoint x: 489, endPoint y: 232, distance: 64.8
click at [489, 232] on div "Edit Content YouTube Play YouTube video without leaving your page. ADD Vimeo Pl…" at bounding box center [692, 307] width 410 height 329
type input "MODELO COACH DE ALIMENTAÇÃO"
click at [625, 457] on button "Save" at bounding box center [692, 451] width 410 height 44
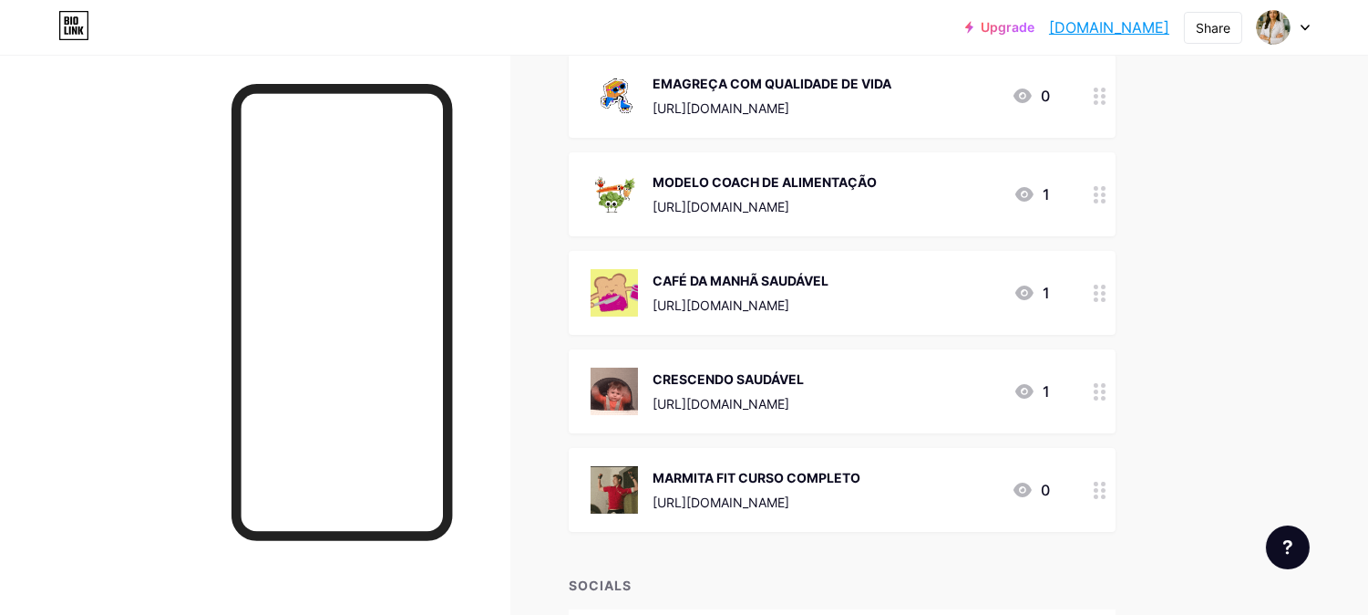
scroll to position [0, 0]
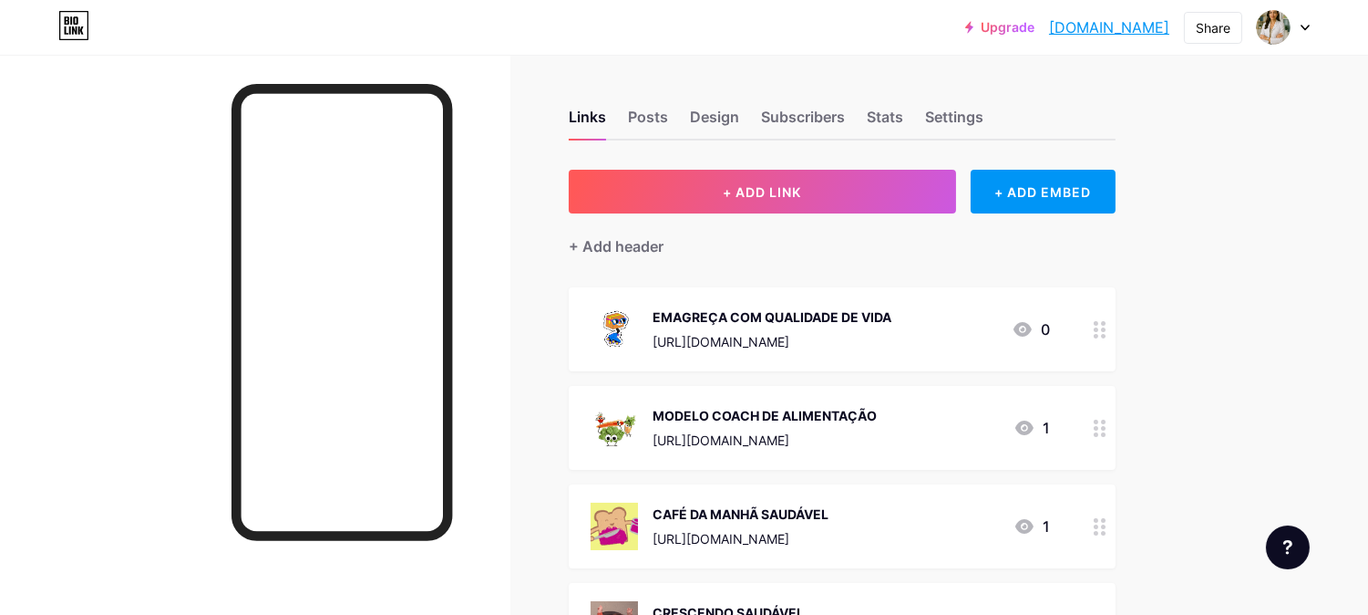
click at [1254, 211] on div "Upgrade gisellenascimen... [DOMAIN_NAME] Share Switch accounts ❤️ [PERSON_NAME]…" at bounding box center [684, 543] width 1368 height 1087
drag, startPoint x: 1232, startPoint y: 358, endPoint x: 1234, endPoint y: 308, distance: 50.2
click at [1232, 351] on div "Upgrade gisellenascimen... [DOMAIN_NAME] Share Switch accounts ❤️ [PERSON_NAME]…" at bounding box center [684, 543] width 1368 height 1087
drag, startPoint x: 367, startPoint y: 4, endPoint x: 1296, endPoint y: 292, distance: 971.8
click at [1296, 292] on div "Upgrade gisellenascimen... [DOMAIN_NAME] Share Switch accounts ❤️ [PERSON_NAME]…" at bounding box center [684, 543] width 1368 height 1087
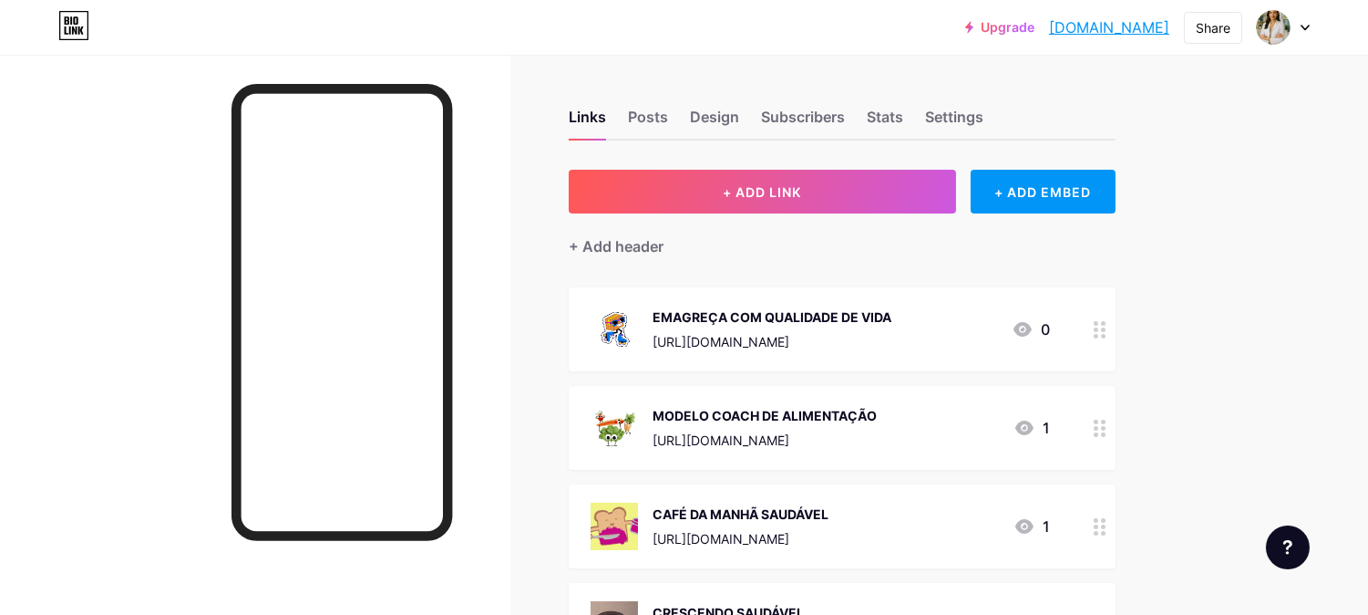
click at [1232, 221] on div "Upgrade gisellenascimen... [DOMAIN_NAME] Share Switch accounts ❤️ [PERSON_NAME]…" at bounding box center [684, 543] width 1368 height 1087
